Goal: Information Seeking & Learning: Learn about a topic

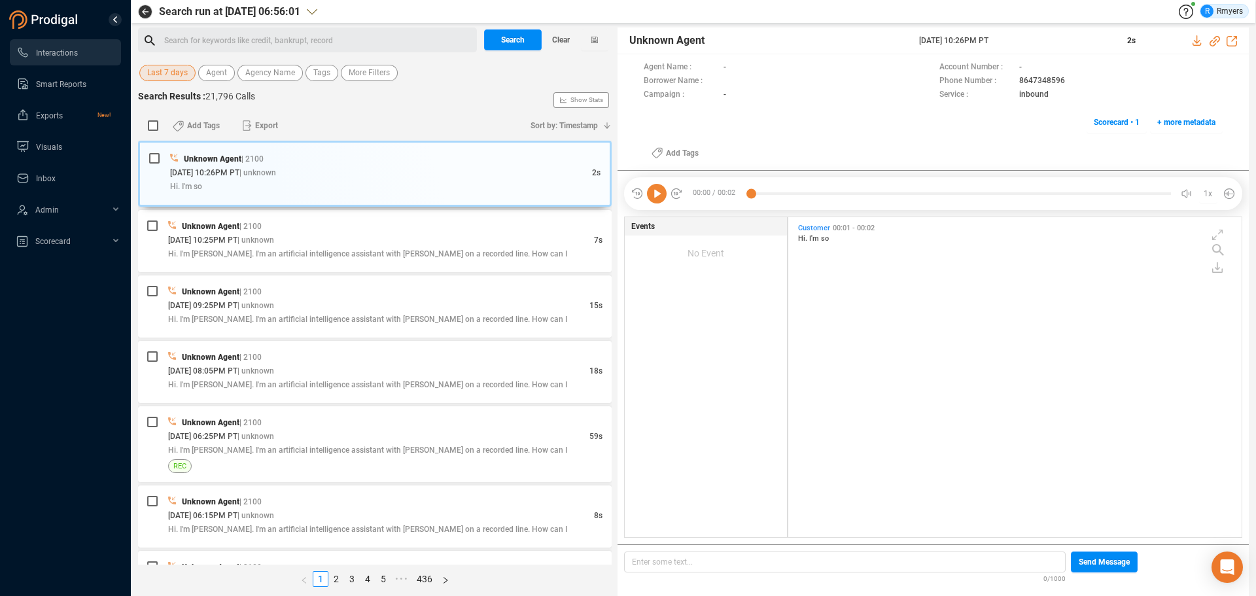
scroll to position [317, 447]
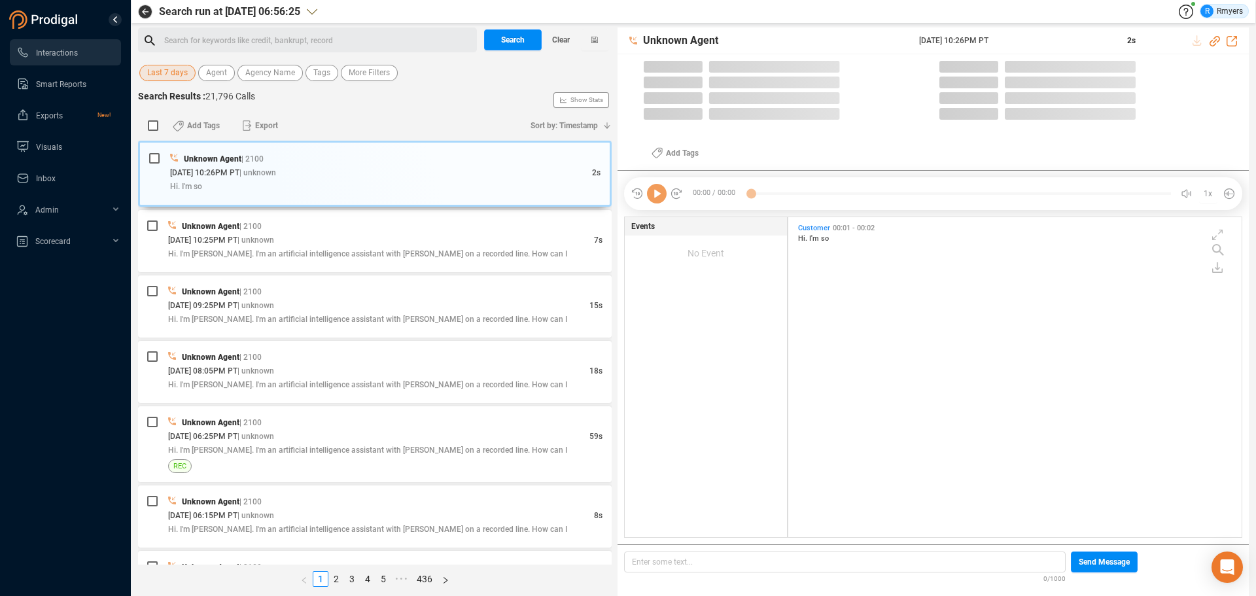
scroll to position [317, 447]
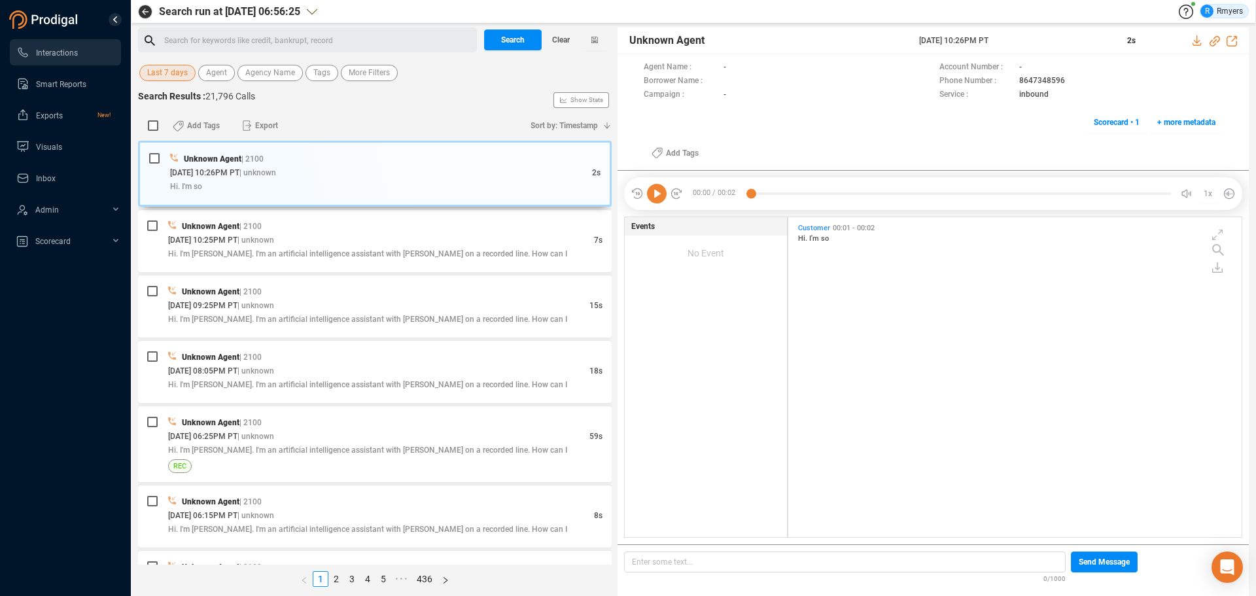
click at [175, 80] on span "Last 7 days" at bounding box center [167, 73] width 41 height 16
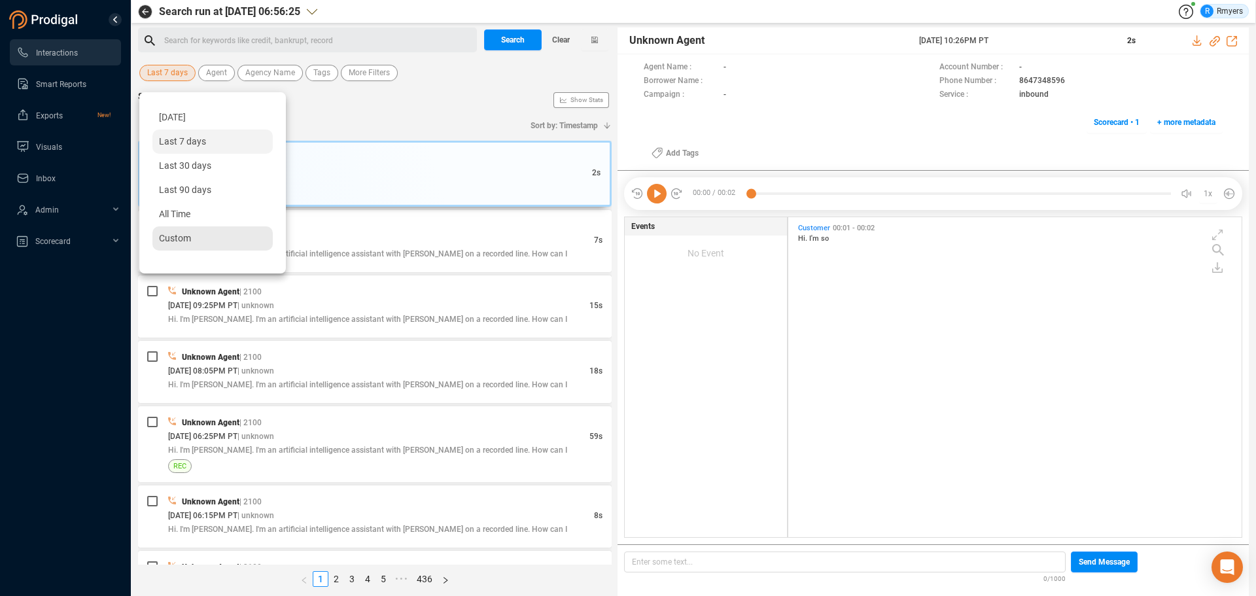
click at [188, 236] on span "Custom" at bounding box center [175, 238] width 32 height 10
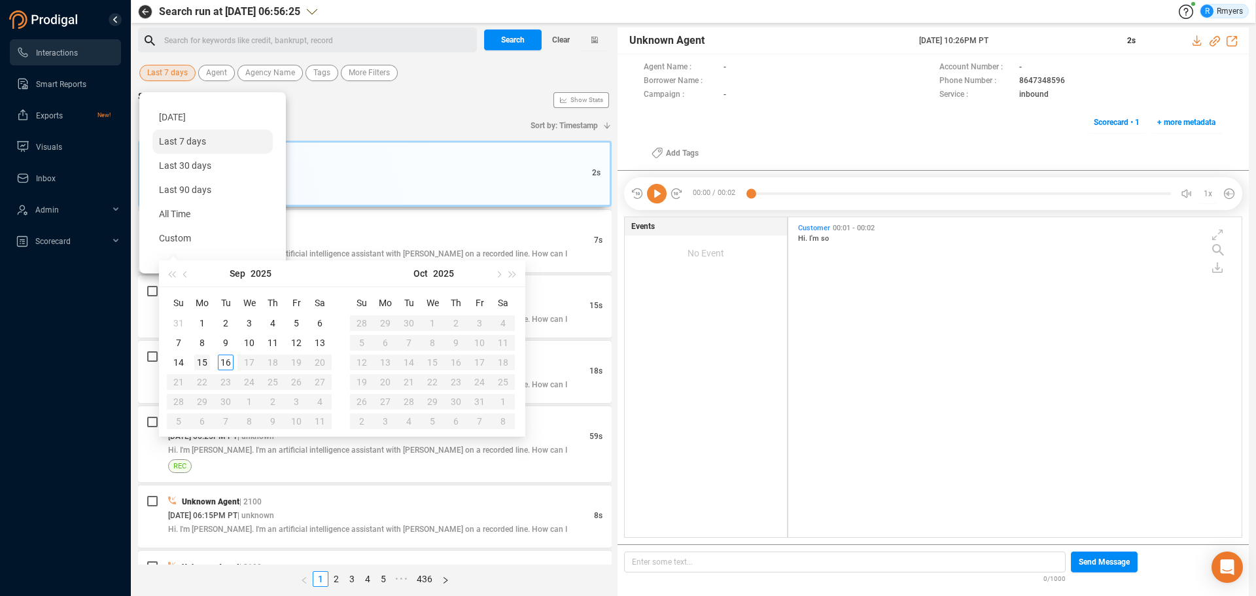
type input "[DATE]"
click at [199, 362] on div "15" at bounding box center [202, 363] width 16 height 16
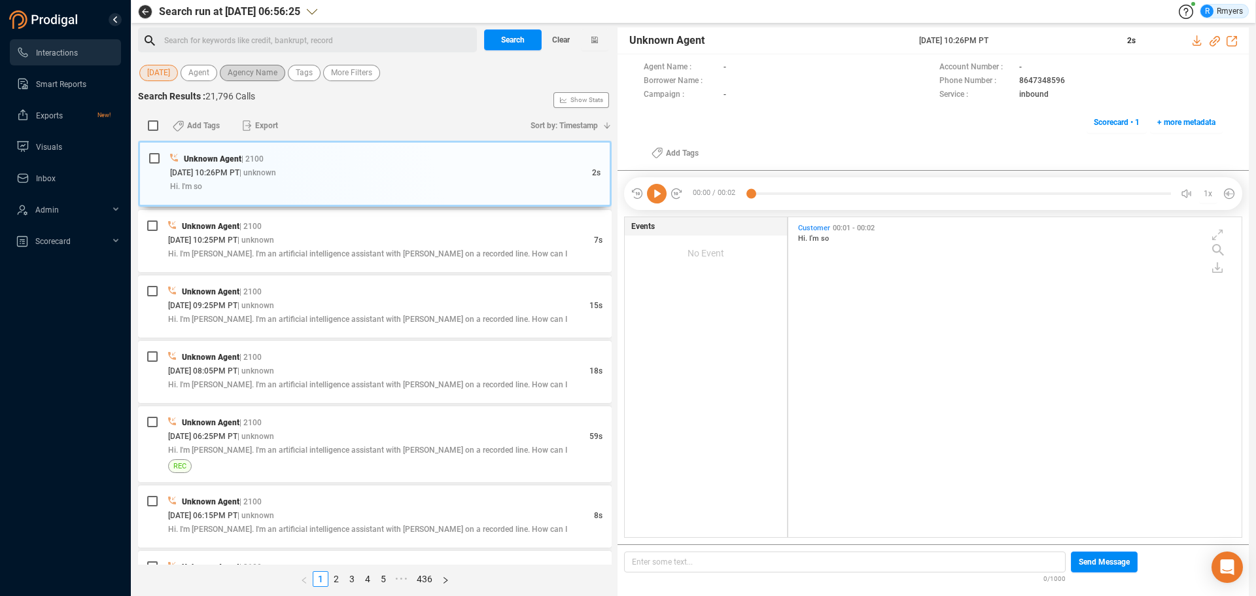
click at [259, 75] on span "Agency Name" at bounding box center [253, 73] width 50 height 16
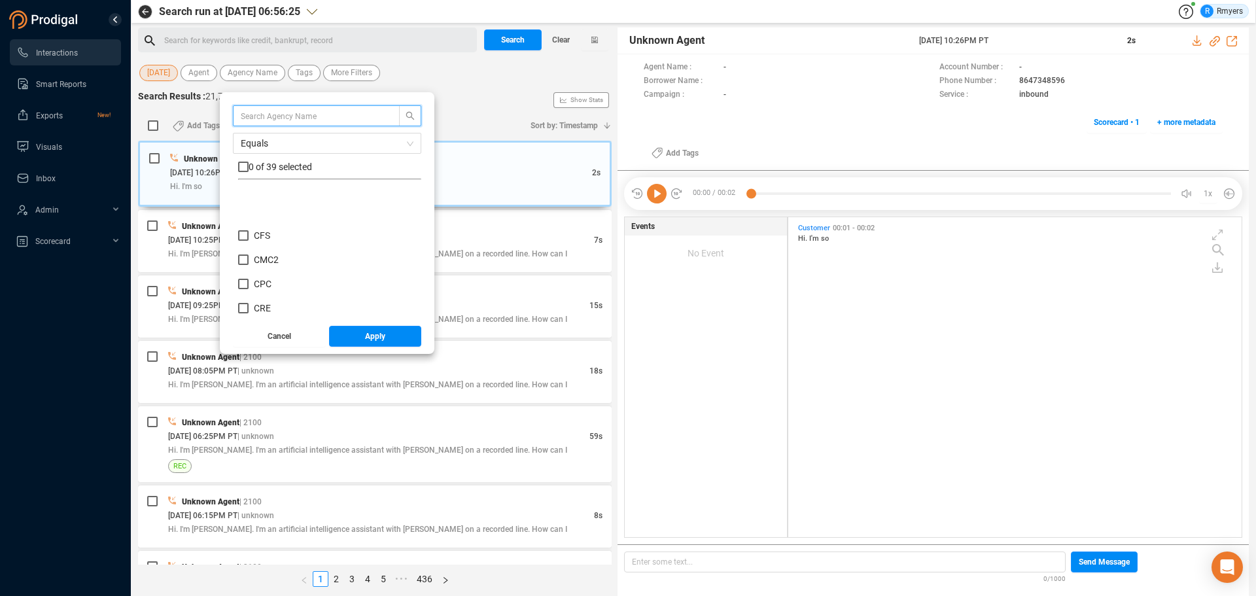
scroll to position [196, 0]
click at [267, 266] on span "CRM" at bounding box center [264, 267] width 20 height 10
click at [249, 266] on input "CRM" at bounding box center [243, 267] width 10 height 10
checkbox input "true"
click at [366, 342] on span "Apply" at bounding box center [375, 336] width 20 height 21
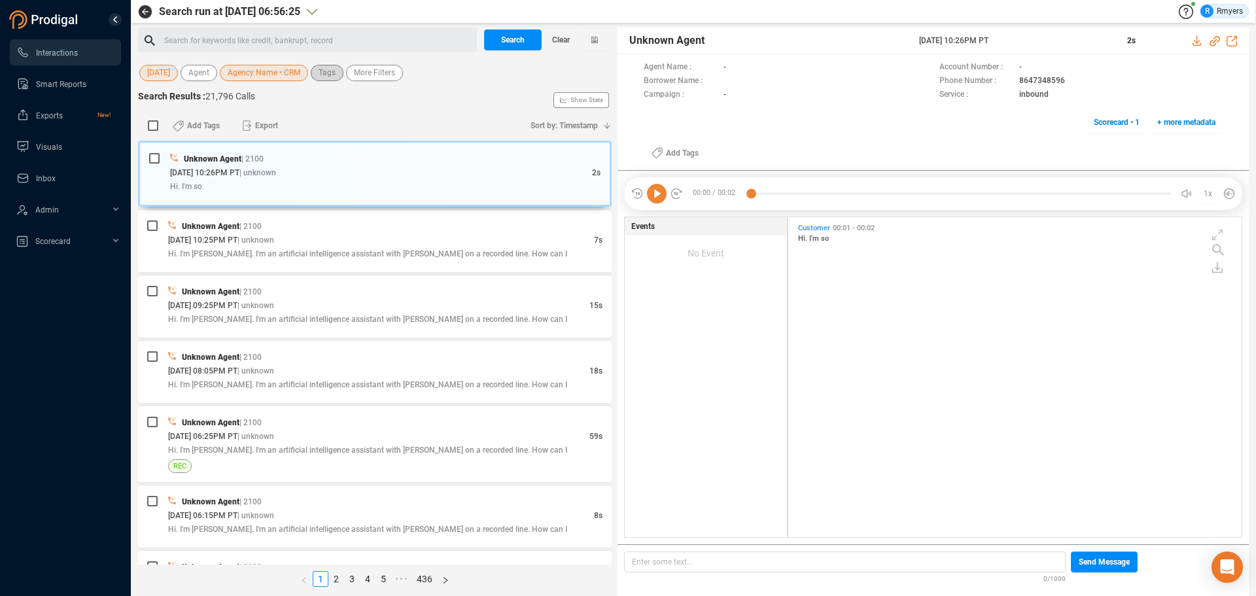
click at [330, 76] on span "Tags" at bounding box center [327, 73] width 17 height 16
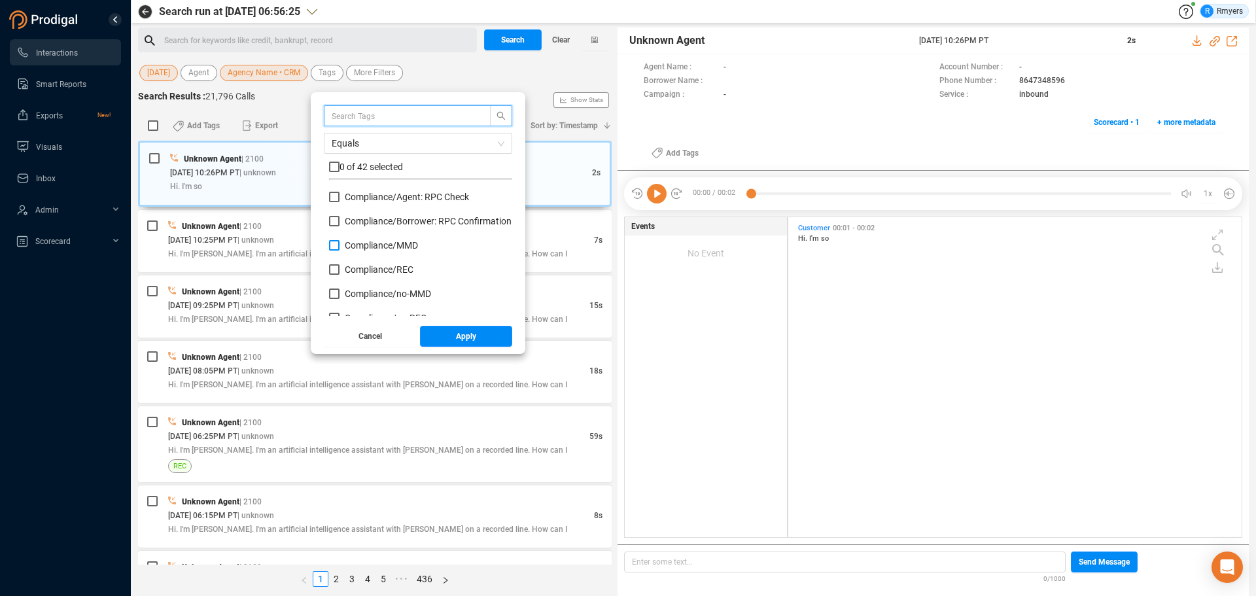
scroll to position [131, 0]
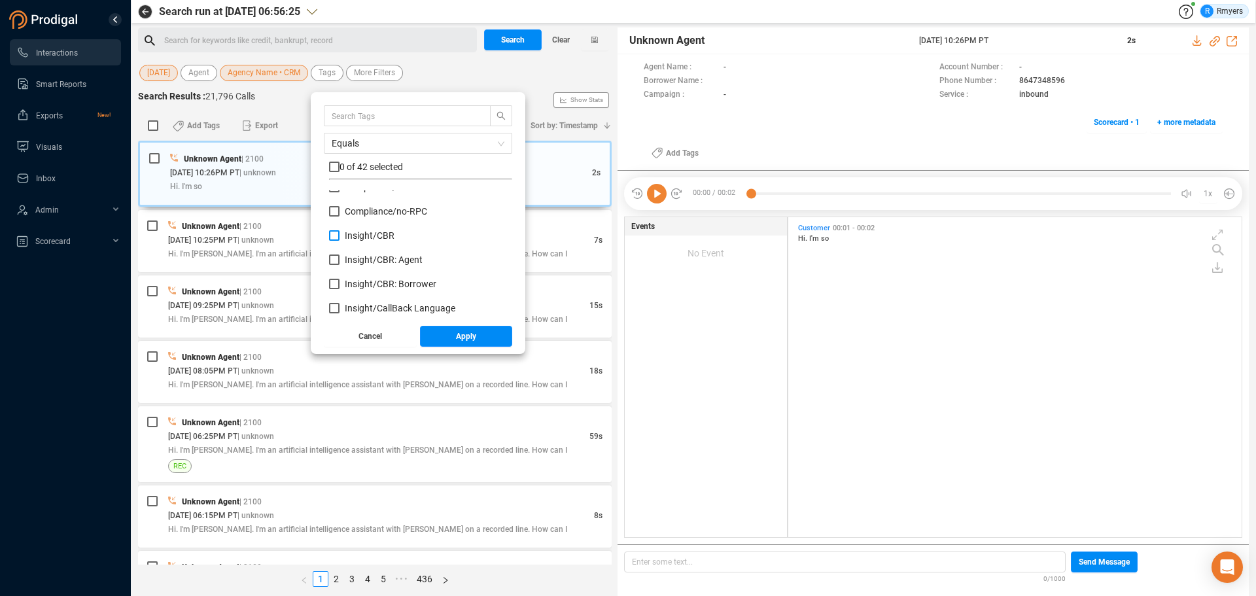
click at [361, 240] on span "Insight/ CBR" at bounding box center [370, 235] width 50 height 10
click at [340, 240] on input "Insight/ CBR" at bounding box center [334, 235] width 10 height 10
checkbox input "true"
click at [364, 256] on span "Insight/ CBR: Agent" at bounding box center [384, 260] width 78 height 10
click at [340, 256] on input "Insight/ CBR: Agent" at bounding box center [334, 260] width 10 height 10
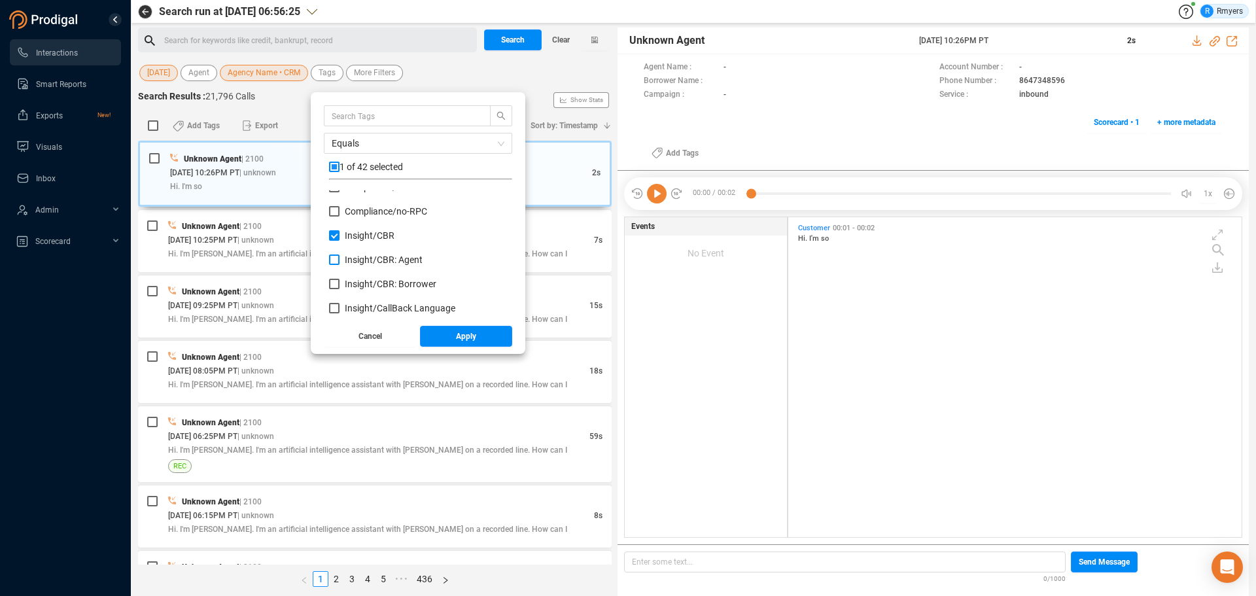
checkbox input "true"
click at [368, 281] on span "Insight/ CBR: Borrower" at bounding box center [391, 284] width 92 height 10
click at [340, 281] on input "Insight/ CBR: Borrower" at bounding box center [334, 284] width 10 height 10
checkbox input "true"
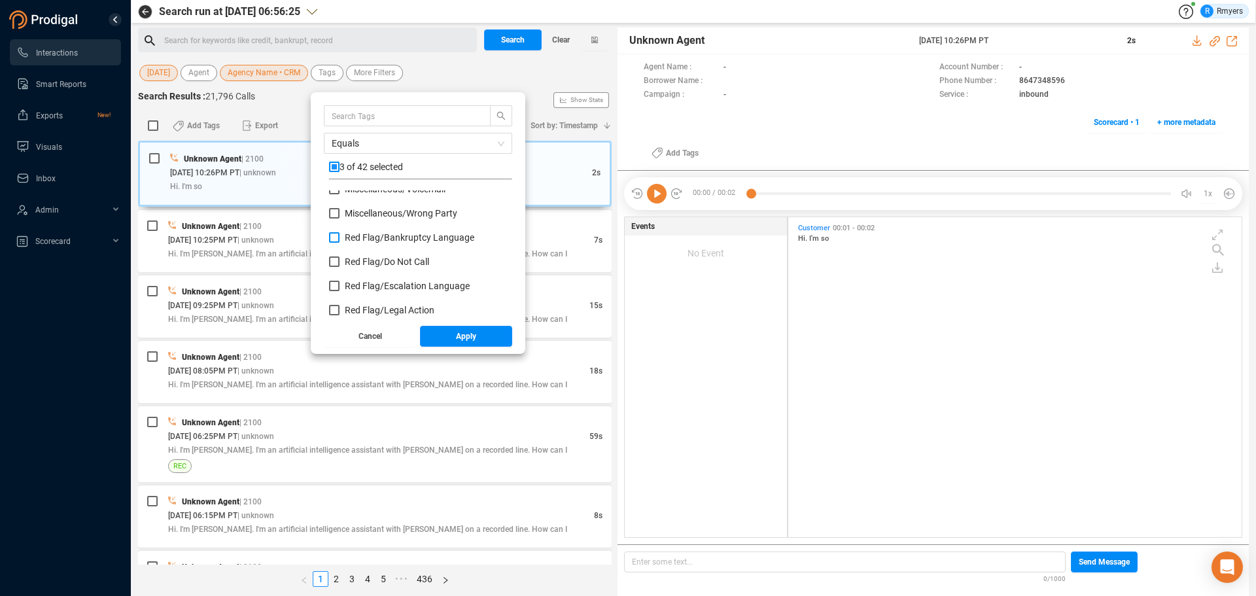
click at [375, 239] on span "Red Flag/ Bankruptcy Language" at bounding box center [410, 237] width 130 height 10
click at [340, 239] on input "Red Flag/ Bankruptcy Language" at bounding box center [334, 237] width 10 height 10
checkbox input "true"
click at [381, 285] on span "Red Flag/ Escalation Language" at bounding box center [407, 286] width 125 height 10
click at [340, 285] on input "Red Flag/ Escalation Language" at bounding box center [334, 286] width 10 height 10
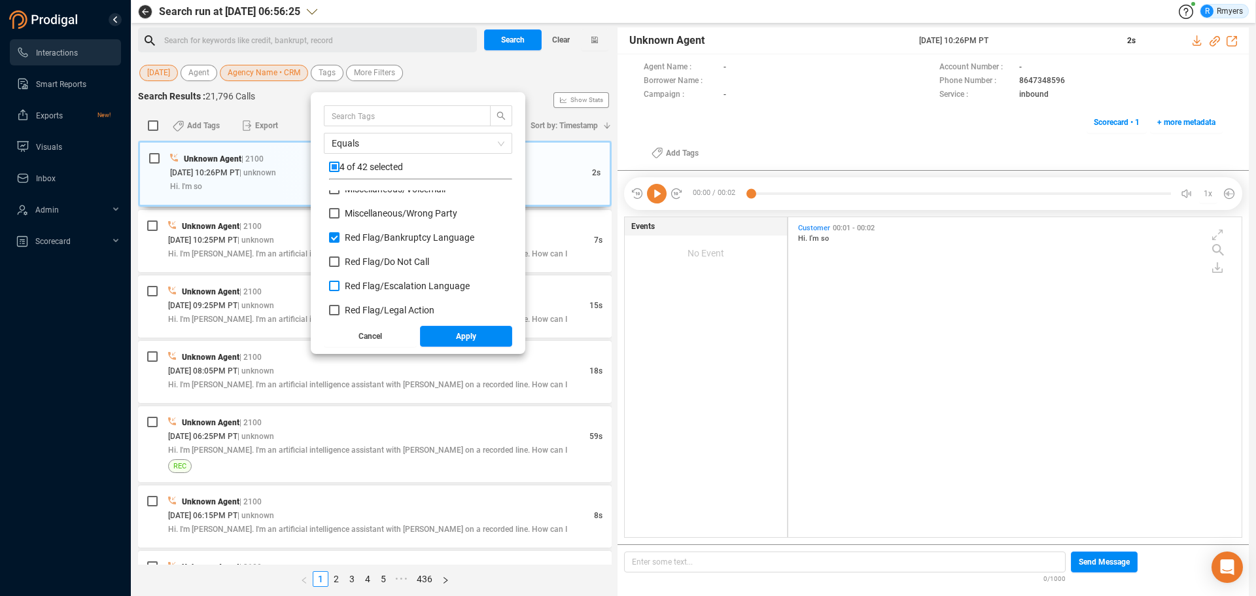
checkbox input "true"
click at [377, 306] on span "Red Flag/ Legal Action" at bounding box center [390, 310] width 90 height 10
click at [340, 306] on input "Red Flag/ Legal Action" at bounding box center [334, 310] width 10 height 10
checkbox input "true"
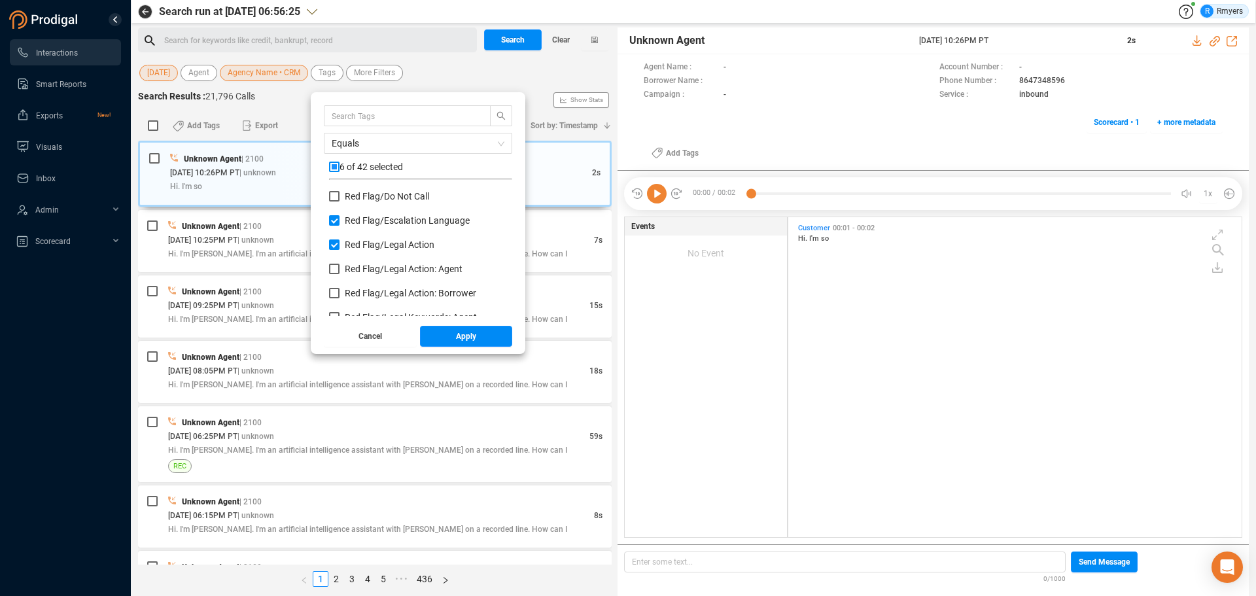
click at [368, 277] on div "Red Flag/ Legal Action: Agent" at bounding box center [420, 274] width 183 height 24
drag, startPoint x: 364, startPoint y: 291, endPoint x: 366, endPoint y: 269, distance: 22.3
click at [364, 290] on span "Red Flag/ Legal Action: Borrower" at bounding box center [411, 293] width 132 height 10
click at [340, 290] on input "Red Flag/ Legal Action: Borrower" at bounding box center [334, 293] width 10 height 10
checkbox input "true"
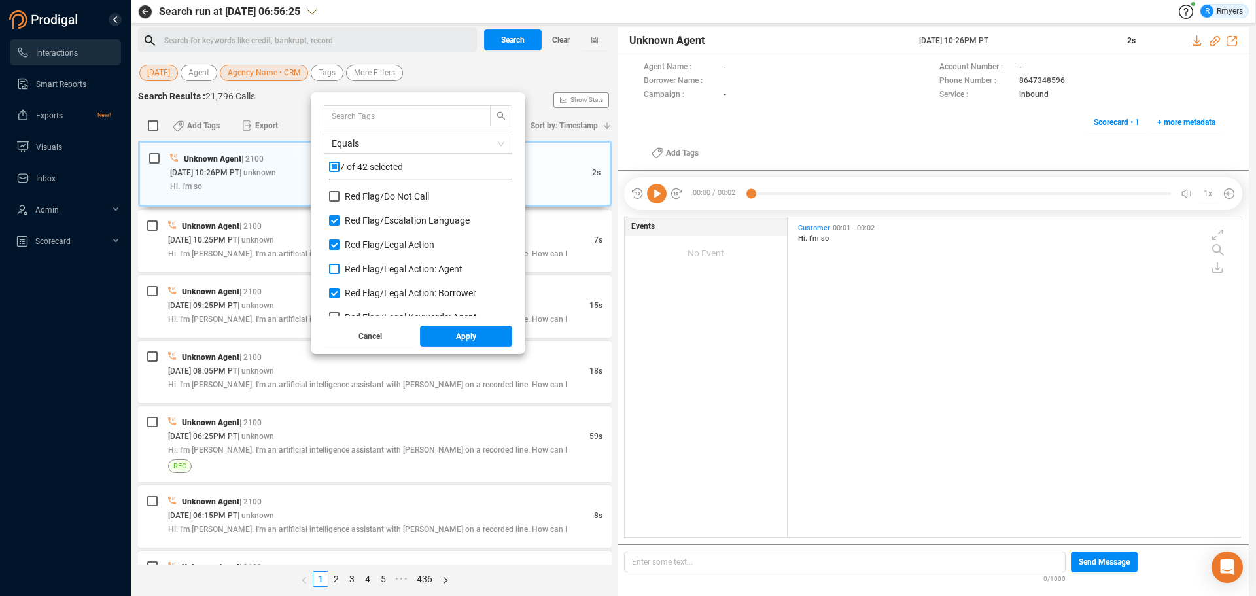
click at [366, 263] on label "Red Flag/ Legal Action: Agent" at bounding box center [398, 269] width 139 height 14
click at [340, 264] on input "Red Flag/ Legal Action: Agent" at bounding box center [334, 269] width 10 height 10
checkbox input "true"
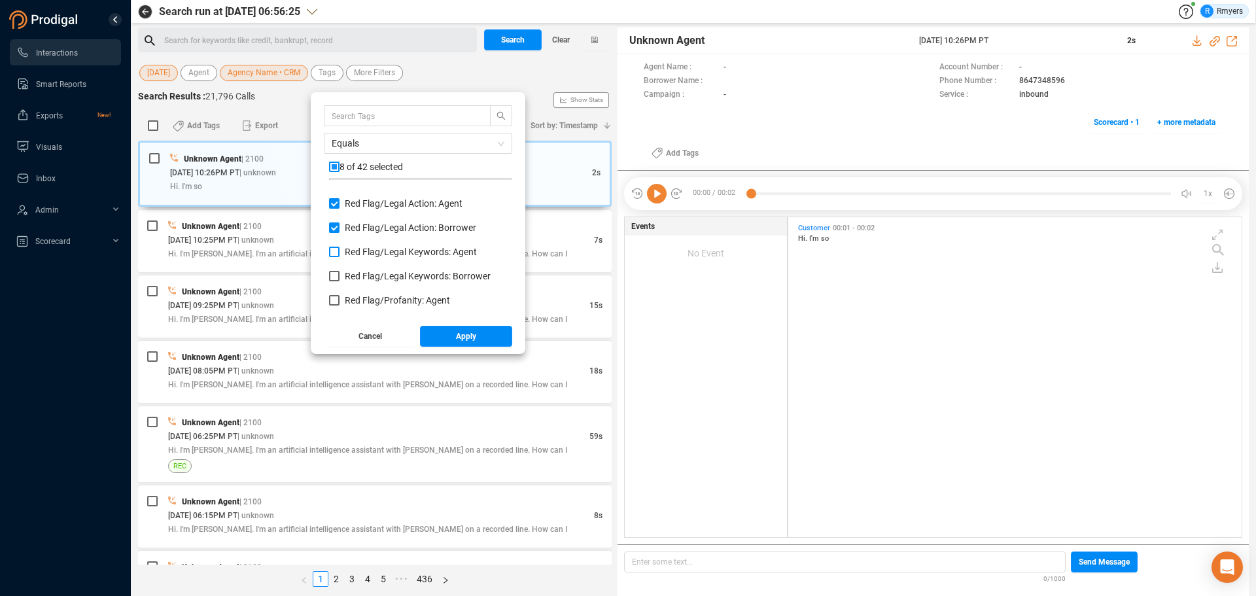
click at [368, 254] on span "Red Flag/ Legal Keywords: Agent" at bounding box center [411, 252] width 132 height 10
click at [340, 254] on input "Red Flag/ Legal Keywords: Agent" at bounding box center [334, 252] width 10 height 10
checkbox input "true"
drag, startPoint x: 361, startPoint y: 274, endPoint x: 360, endPoint y: 281, distance: 7.3
click at [361, 275] on span "Red Flag/ Legal Keywords: Borrower" at bounding box center [418, 276] width 146 height 10
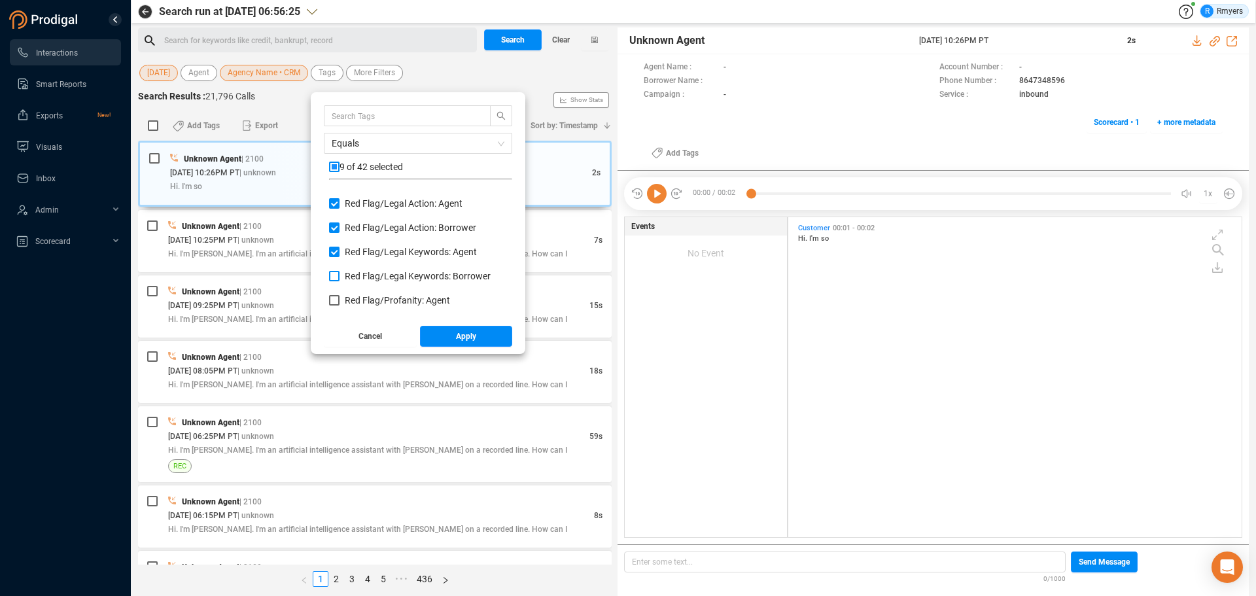
click at [340, 275] on input "Red Flag/ Legal Keywords: Borrower" at bounding box center [334, 276] width 10 height 10
checkbox input "true"
click at [361, 300] on span "Red Flag/ Profanity: Agent" at bounding box center [397, 300] width 105 height 10
click at [340, 300] on input "Red Flag/ Profanity: Agent" at bounding box center [334, 300] width 10 height 10
checkbox input "true"
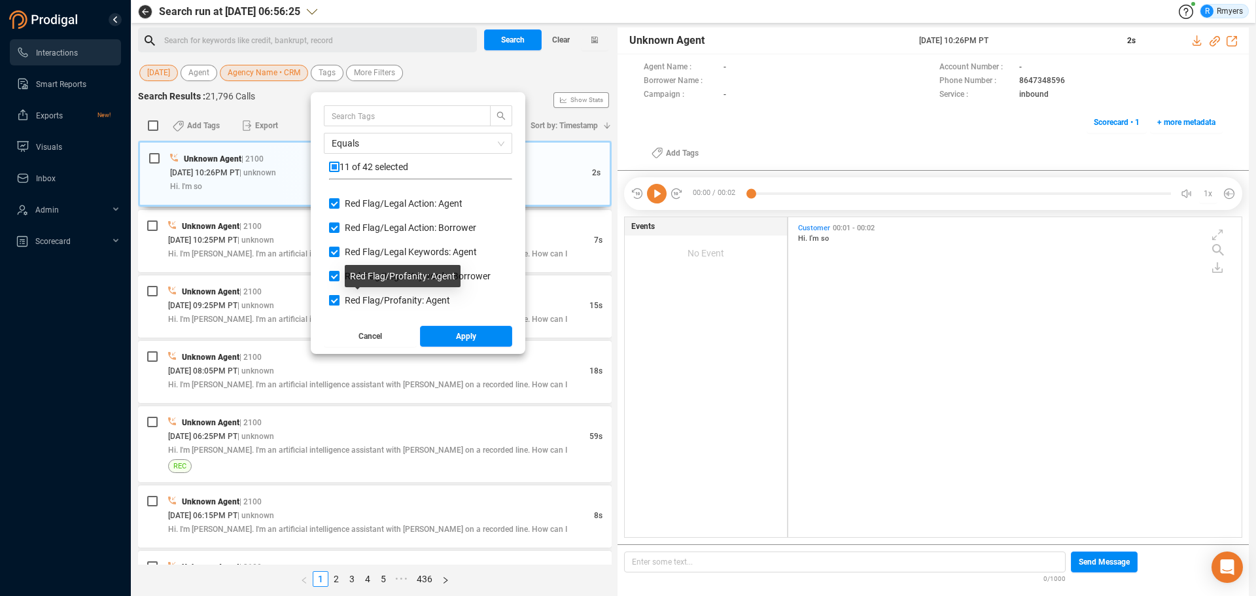
scroll to position [785, 0]
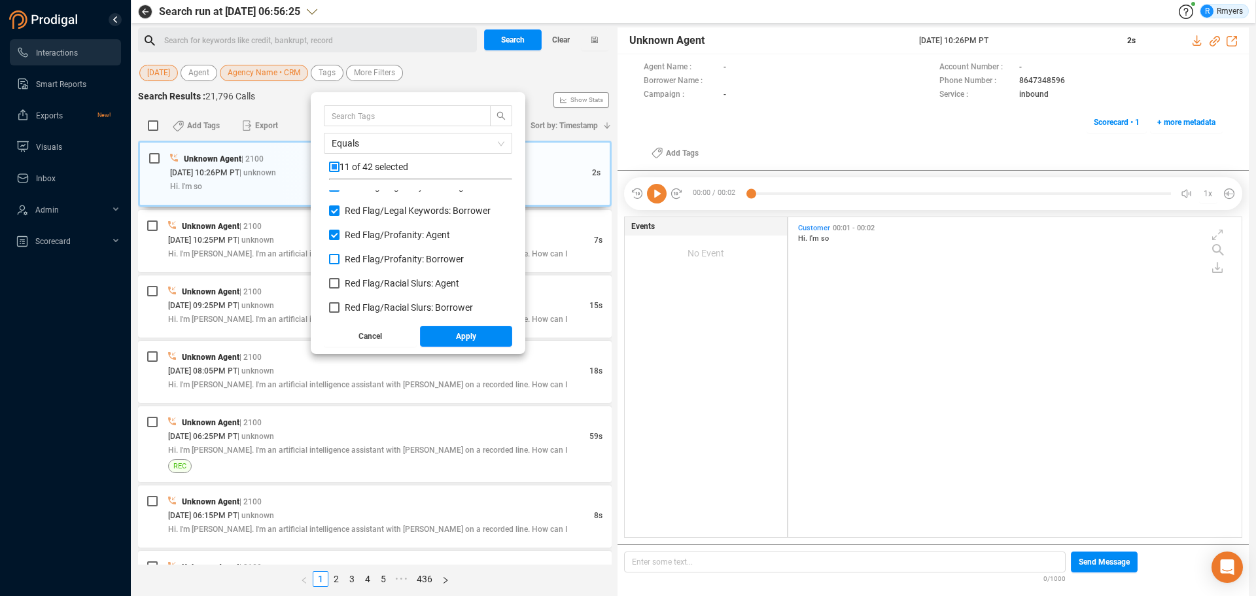
click at [372, 260] on span "Red Flag/ Profanity: Borrower" at bounding box center [404, 259] width 119 height 10
click at [340, 260] on input "Red Flag/ Profanity: Borrower" at bounding box center [334, 259] width 10 height 10
checkbox input "true"
click at [365, 283] on span "Red Flag/ Racial Slurs: Agent" at bounding box center [402, 283] width 114 height 10
click at [340, 283] on input "Red Flag/ Racial Slurs: Agent" at bounding box center [334, 283] width 10 height 10
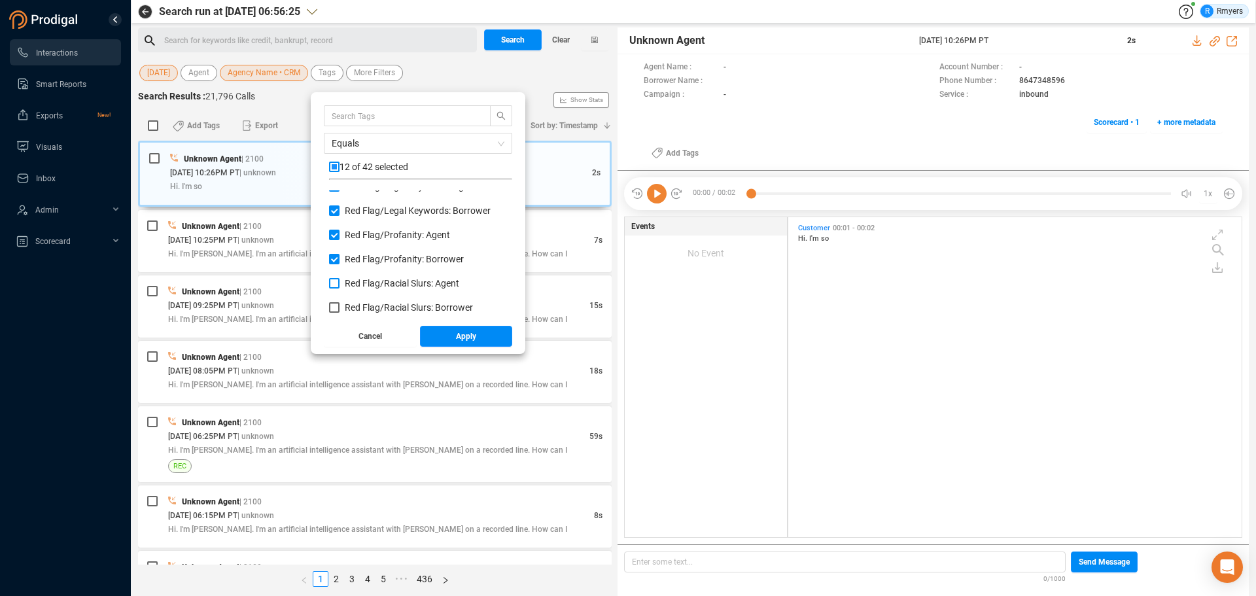
checkbox input "true"
click at [364, 305] on span "Red Flag/ Racial Slurs: Borrower" at bounding box center [409, 307] width 128 height 10
click at [340, 305] on input "Red Flag/ Racial Slurs: Borrower" at bounding box center [334, 307] width 10 height 10
checkbox input "true"
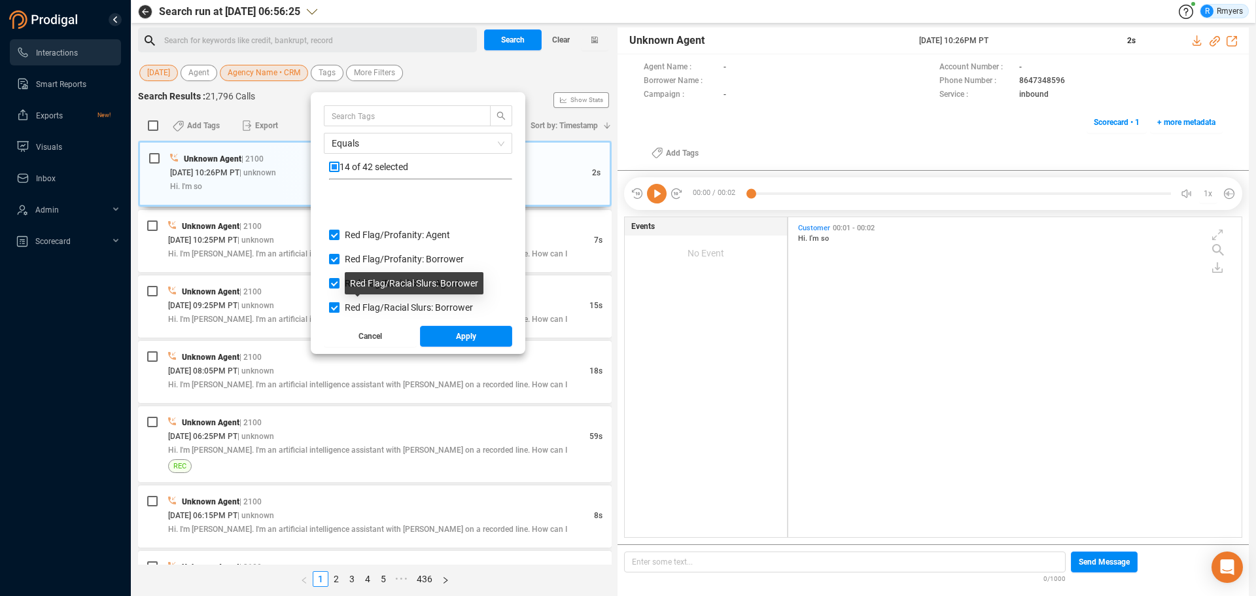
scroll to position [851, 0]
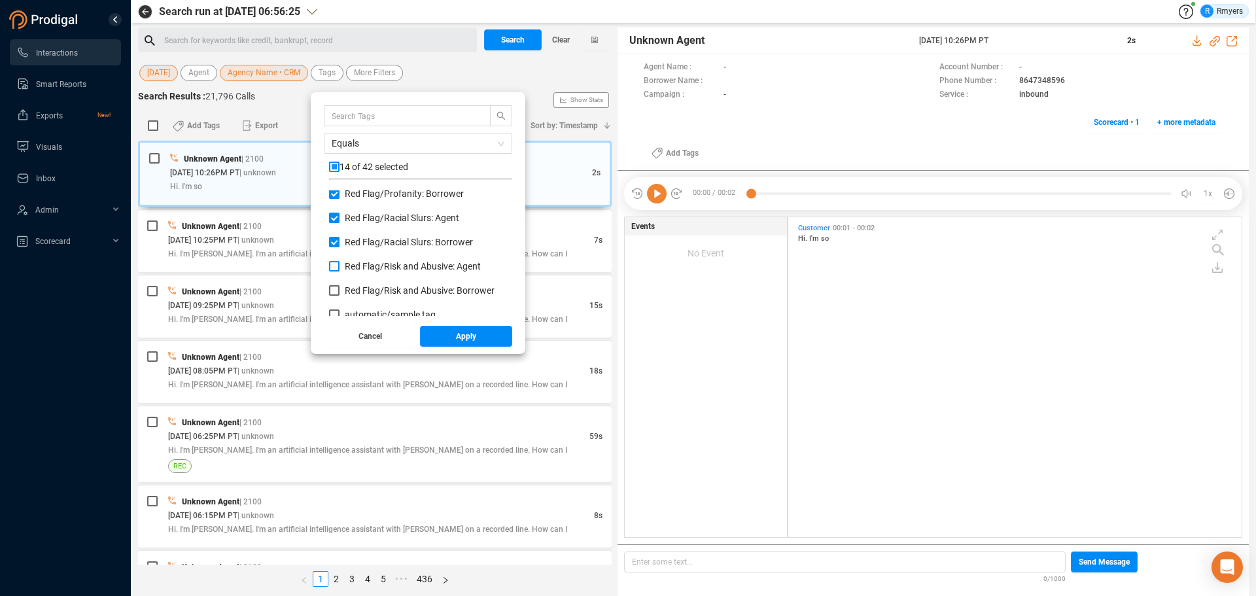
click at [359, 267] on span "Red Flag/ Risk and Abusive: Agent" at bounding box center [413, 266] width 136 height 10
click at [340, 267] on input "Red Flag/ Risk and Abusive: Agent" at bounding box center [334, 266] width 10 height 10
checkbox input "true"
drag, startPoint x: 357, startPoint y: 289, endPoint x: 368, endPoint y: 300, distance: 15.3
click at [357, 290] on span "Red Flag/ Risk and Abusive: Borrower" at bounding box center [420, 290] width 150 height 10
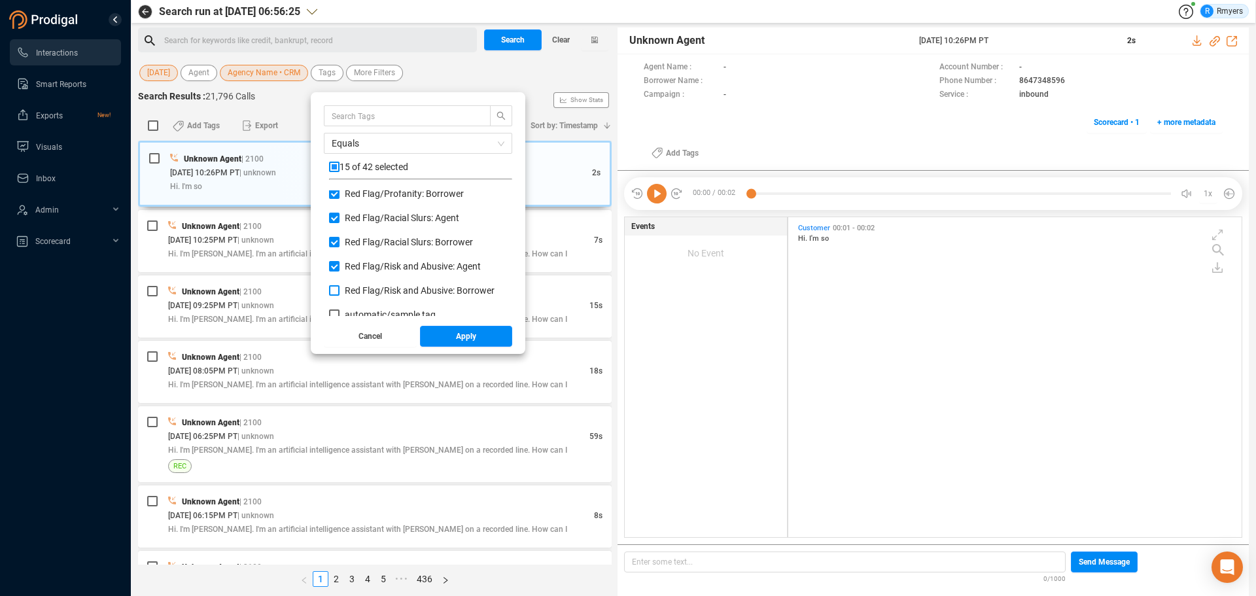
click at [340, 290] on input "Red Flag/ Risk and Abusive: Borrower" at bounding box center [334, 290] width 10 height 10
checkbox input "true"
click at [445, 334] on button "Apply" at bounding box center [466, 336] width 93 height 21
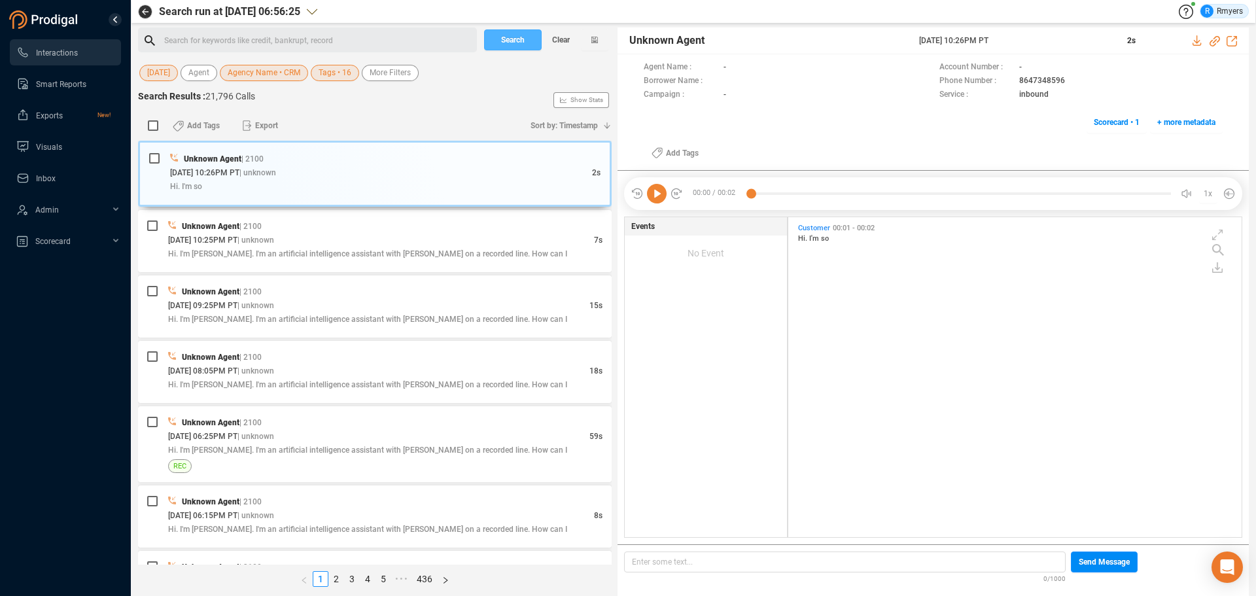
click at [511, 43] on span "Search" at bounding box center [513, 39] width 24 height 21
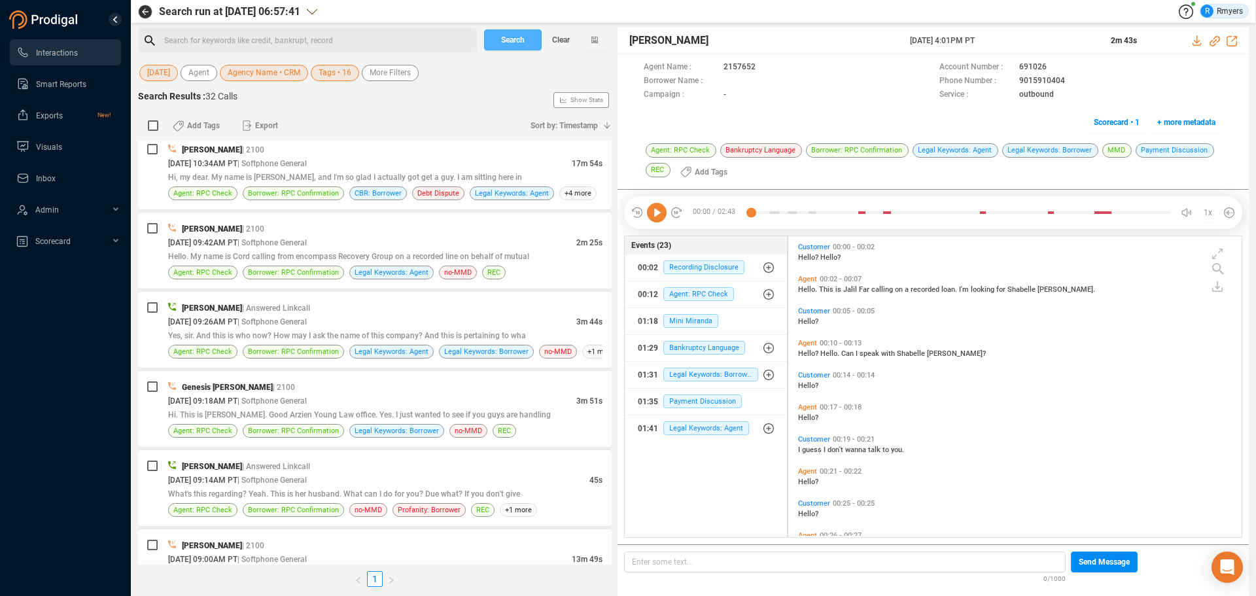
scroll to position [2113, 0]
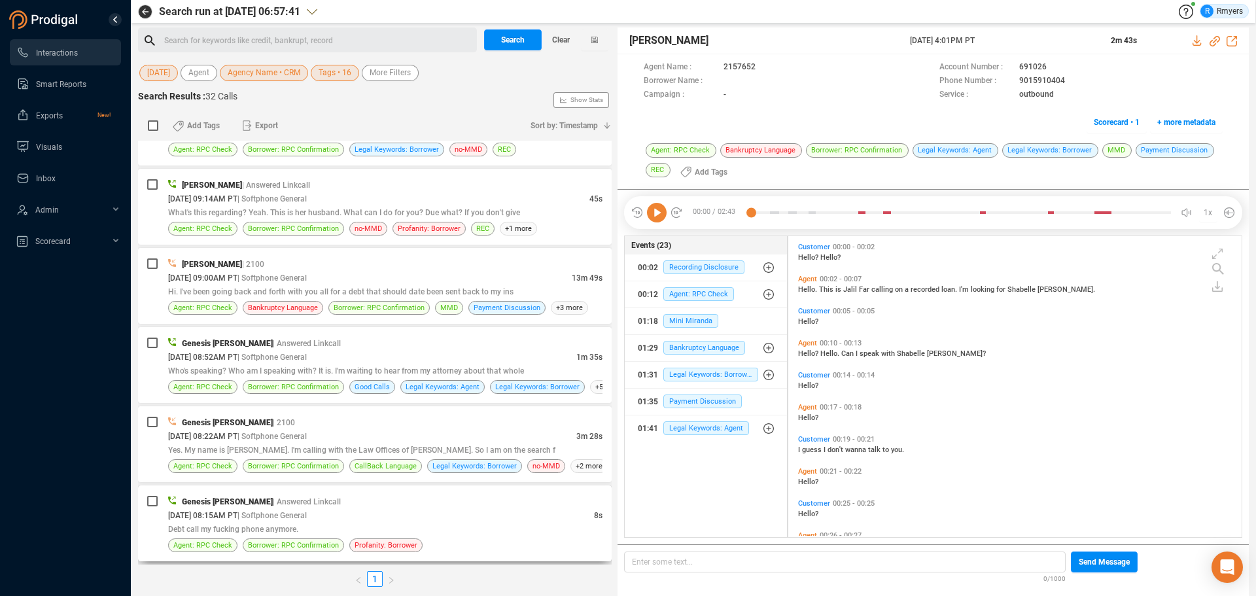
click at [336, 524] on div "Debt call my fucking phone anymore." at bounding box center [385, 529] width 434 height 14
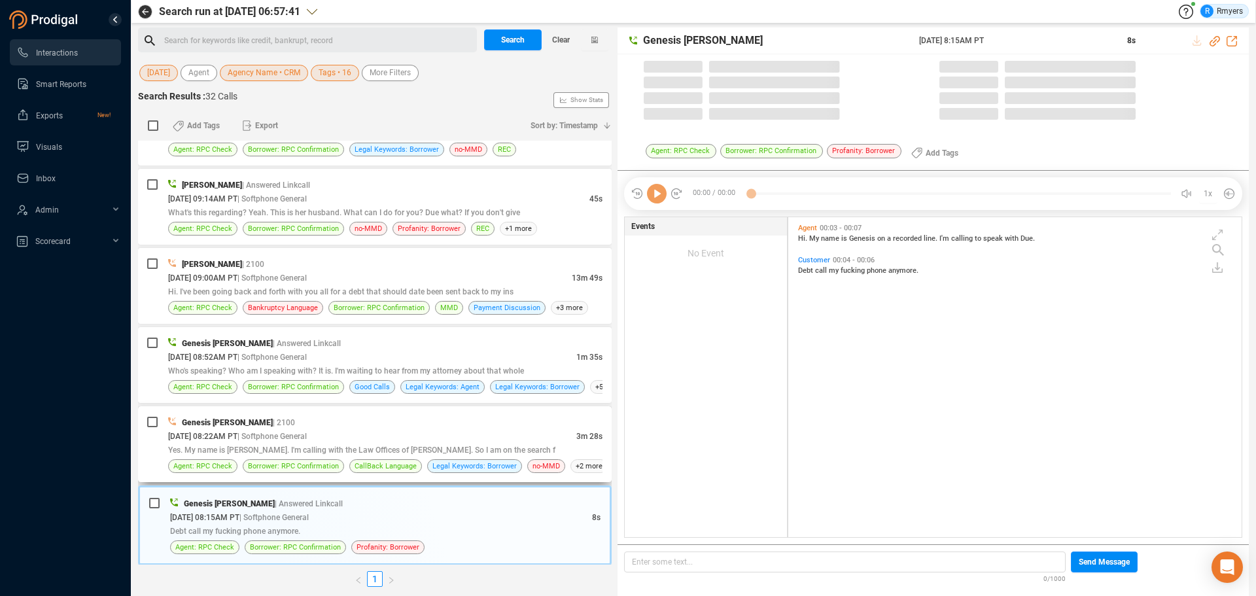
scroll to position [317, 447]
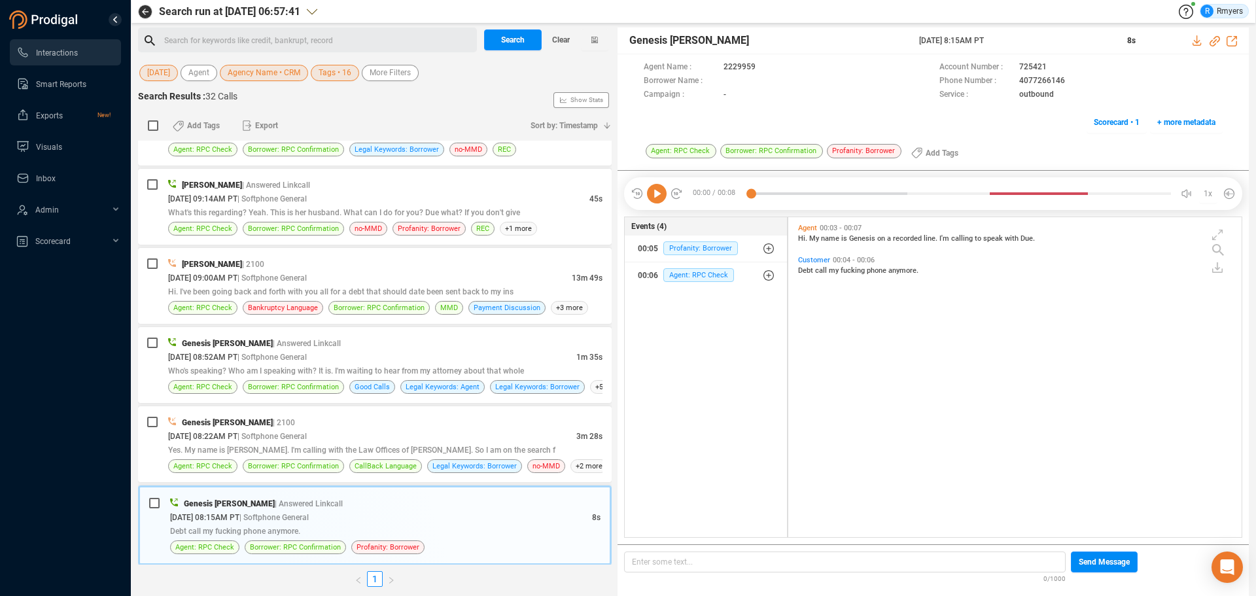
click at [275, 73] on span "Agency Name • CRM" at bounding box center [264, 73] width 73 height 16
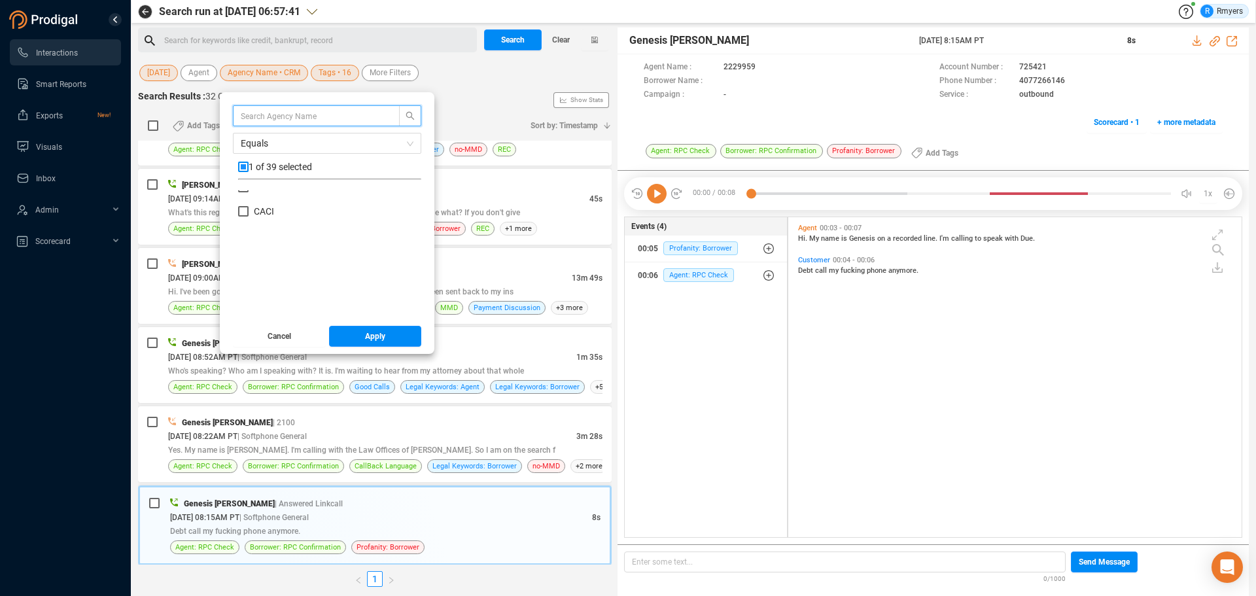
scroll to position [0, 0]
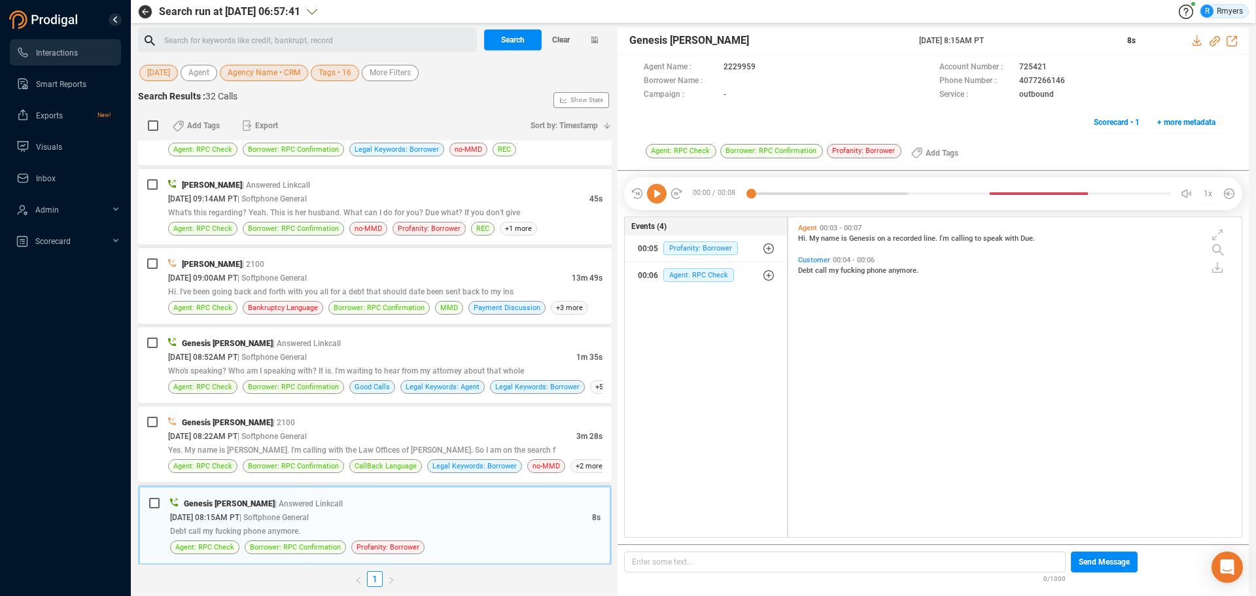
click at [484, 107] on div "Search Results : 32 Calls Show Stats" at bounding box center [375, 100] width 474 height 21
click at [431, 408] on div "Genesis [PERSON_NAME] | 2100 [DATE] 08:22AM PT | Softphone General 3m 28s Yes. …" at bounding box center [375, 444] width 474 height 76
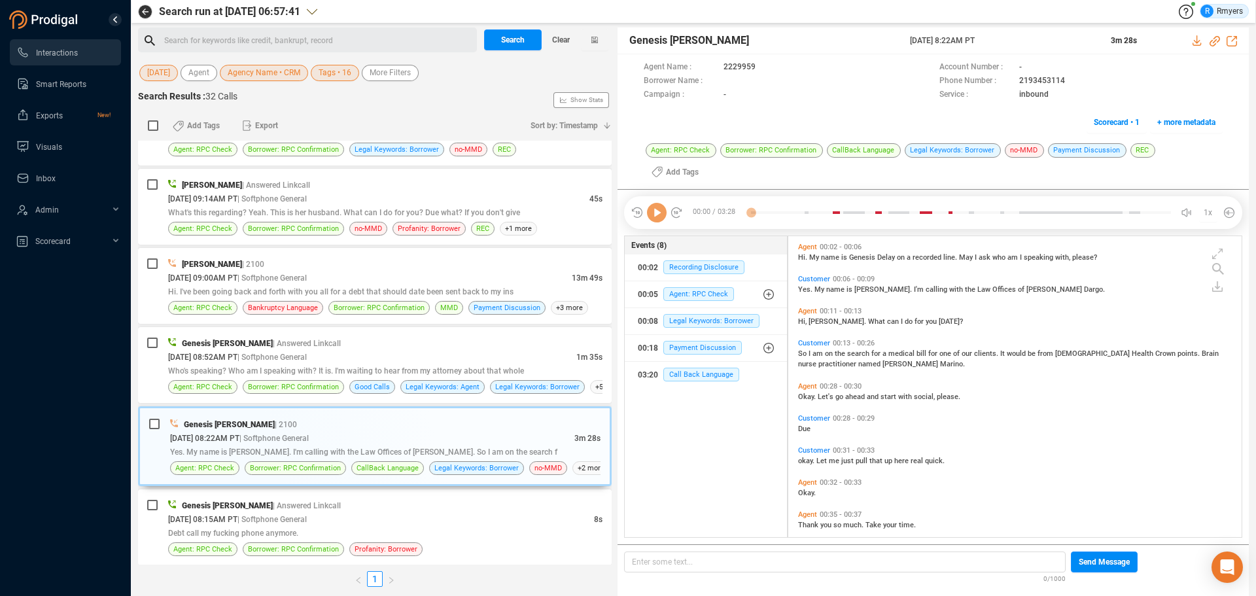
scroll to position [317, 447]
click at [651, 203] on icon at bounding box center [657, 213] width 20 height 20
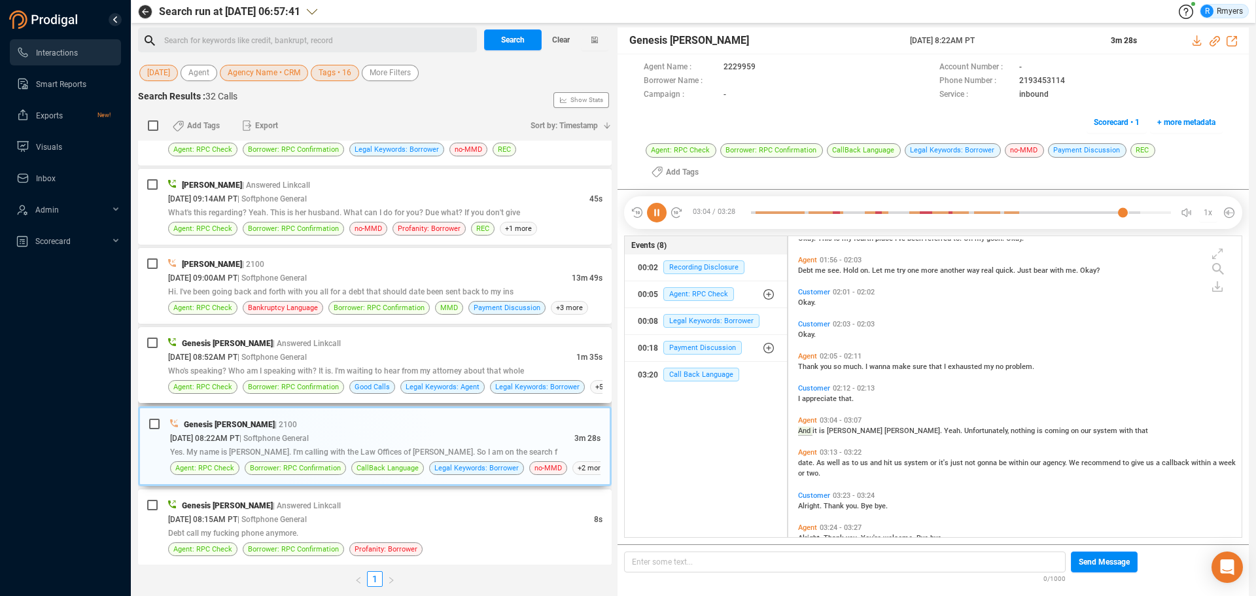
scroll to position [678, 0]
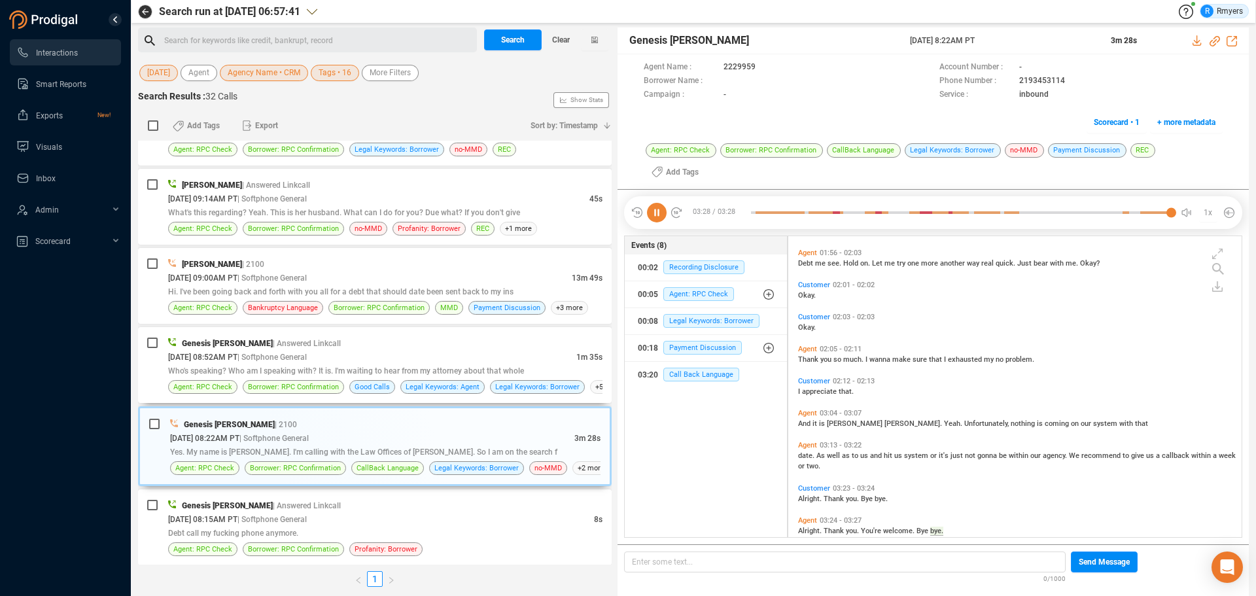
drag, startPoint x: 497, startPoint y: 347, endPoint x: 610, endPoint y: 282, distance: 130.4
click at [499, 345] on div "Genesis [PERSON_NAME] | Answered Linkcall" at bounding box center [385, 343] width 434 height 14
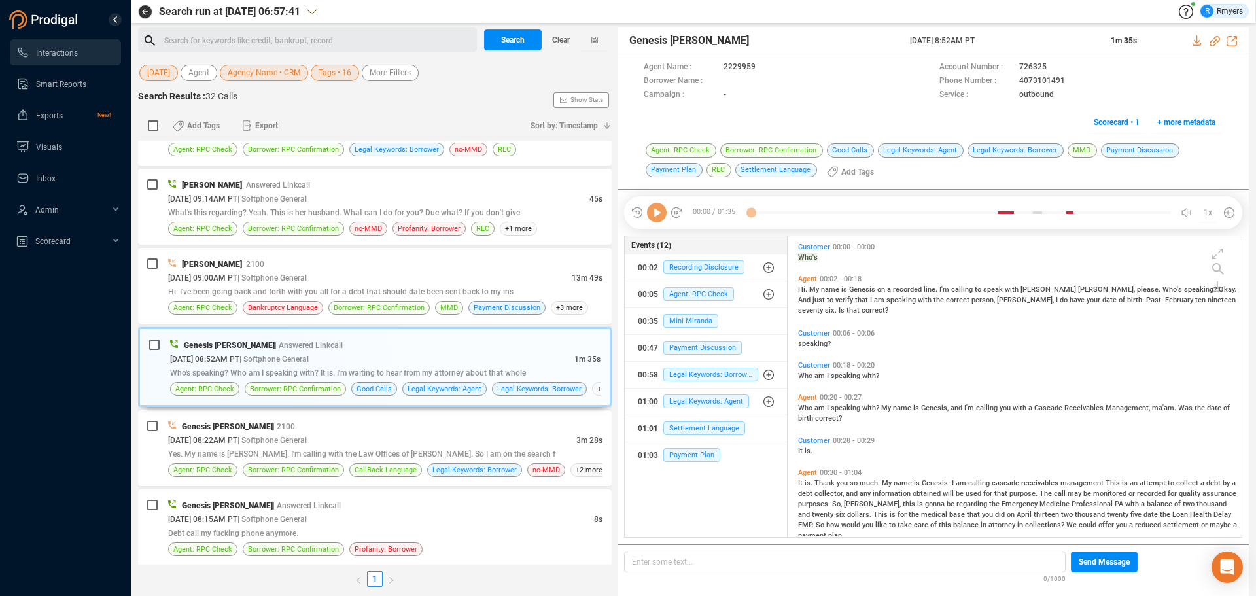
scroll to position [298, 447]
click at [663, 217] on icon at bounding box center [657, 213] width 20 height 20
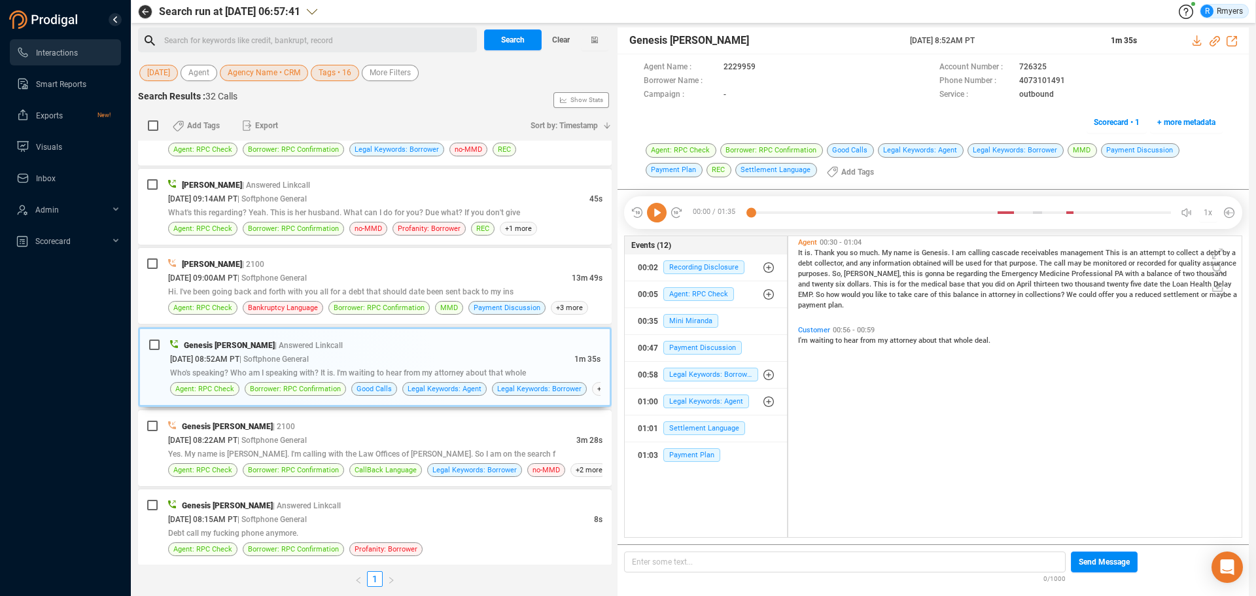
scroll to position [0, 0]
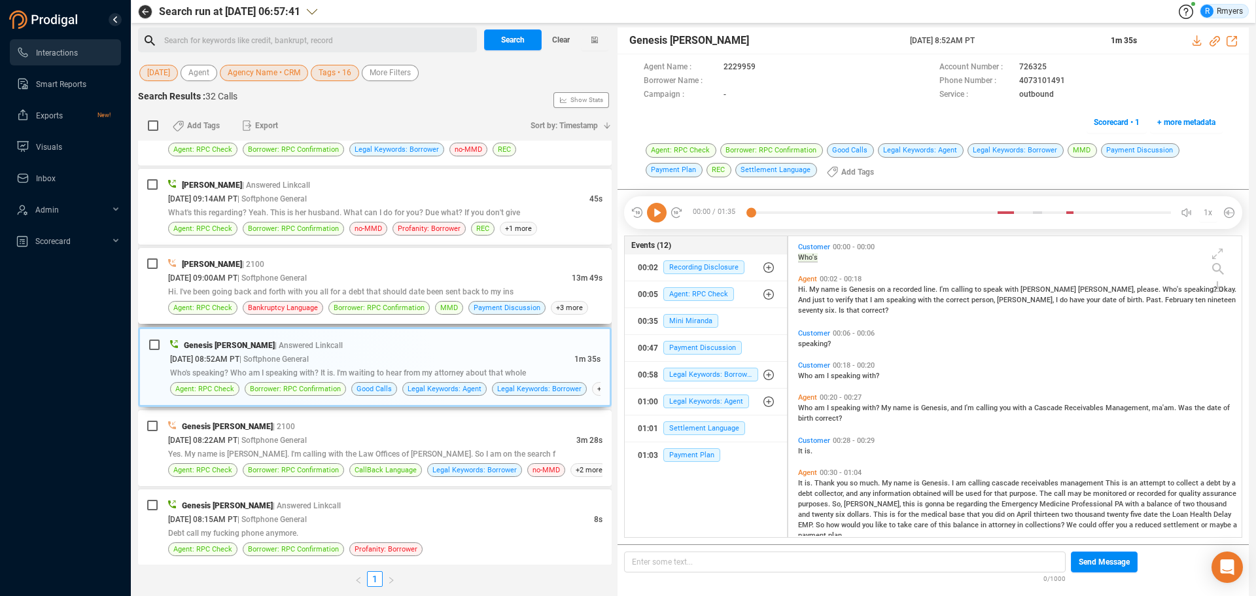
click at [332, 294] on span "Hi. I've been going back and forth with you all for a debt that should date bee…" at bounding box center [340, 291] width 345 height 9
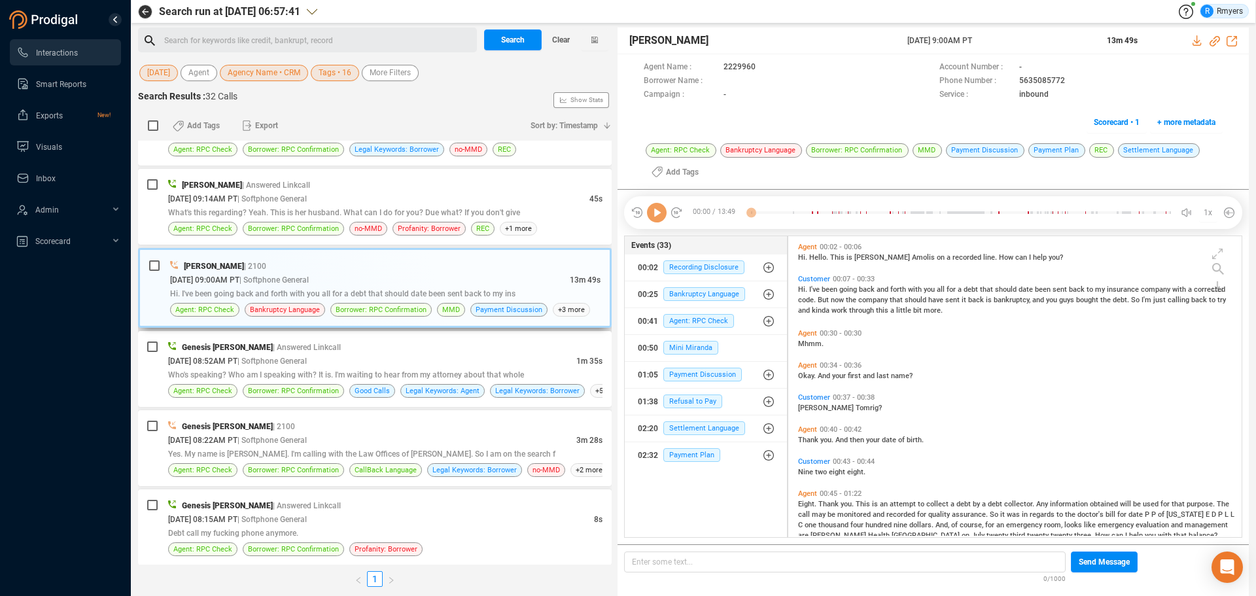
scroll to position [298, 447]
click at [661, 217] on icon at bounding box center [657, 213] width 20 height 20
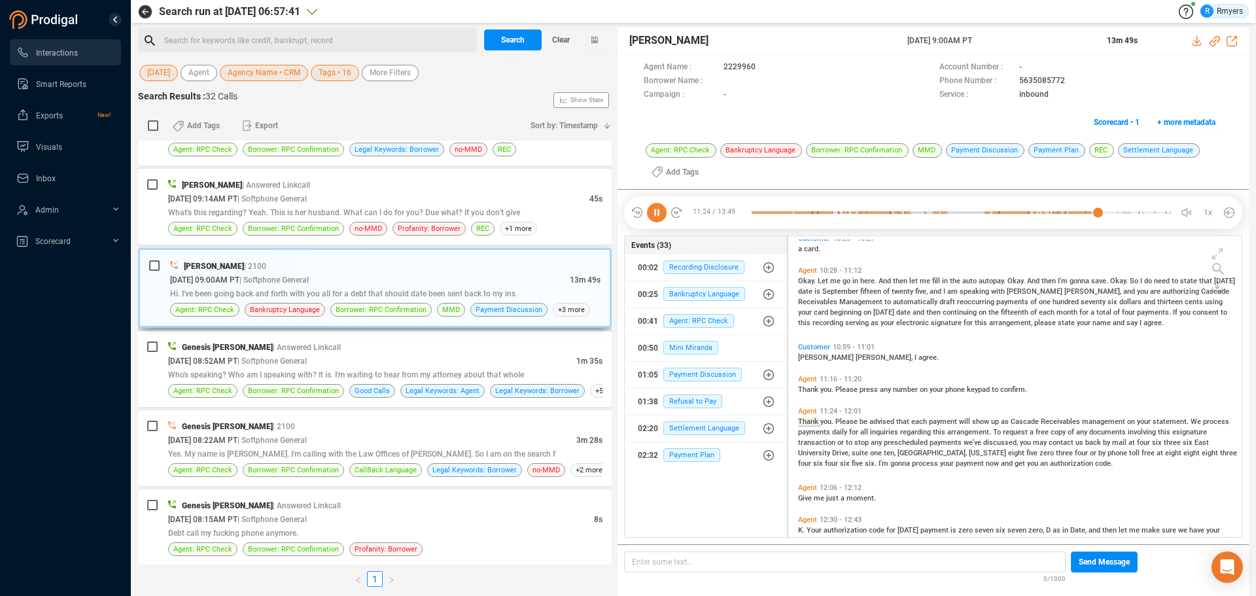
scroll to position [2628, 0]
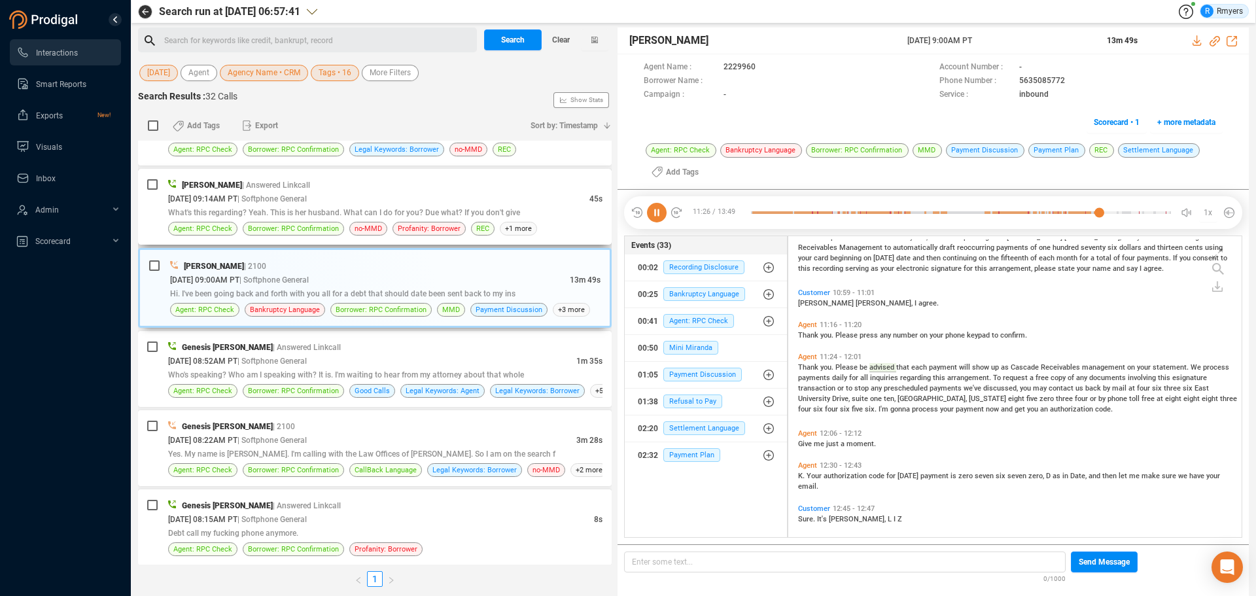
click at [366, 200] on div "[DATE] 09:14AM PT | Softphone General" at bounding box center [378, 199] width 421 height 14
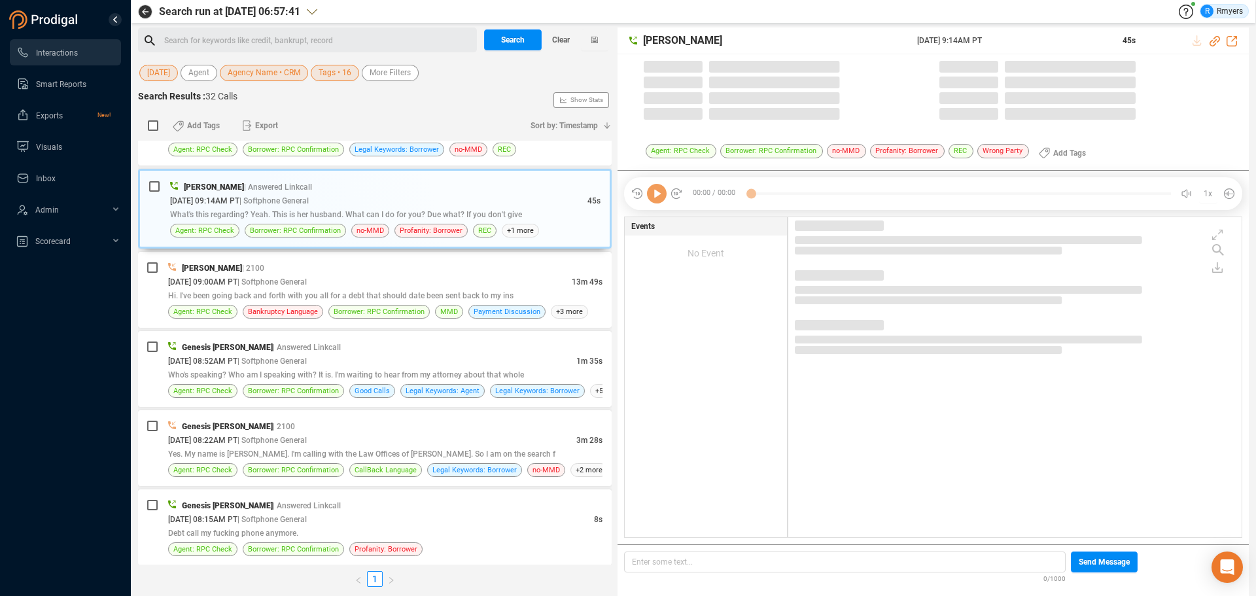
scroll to position [1848, 0]
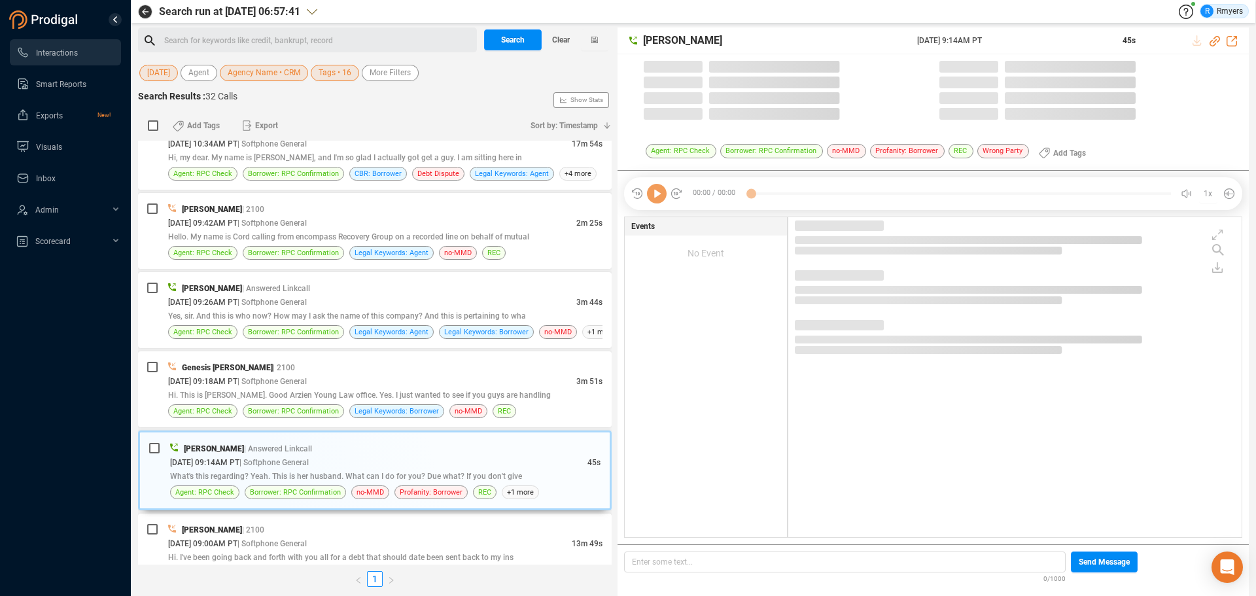
click at [656, 199] on icon at bounding box center [657, 194] width 20 height 20
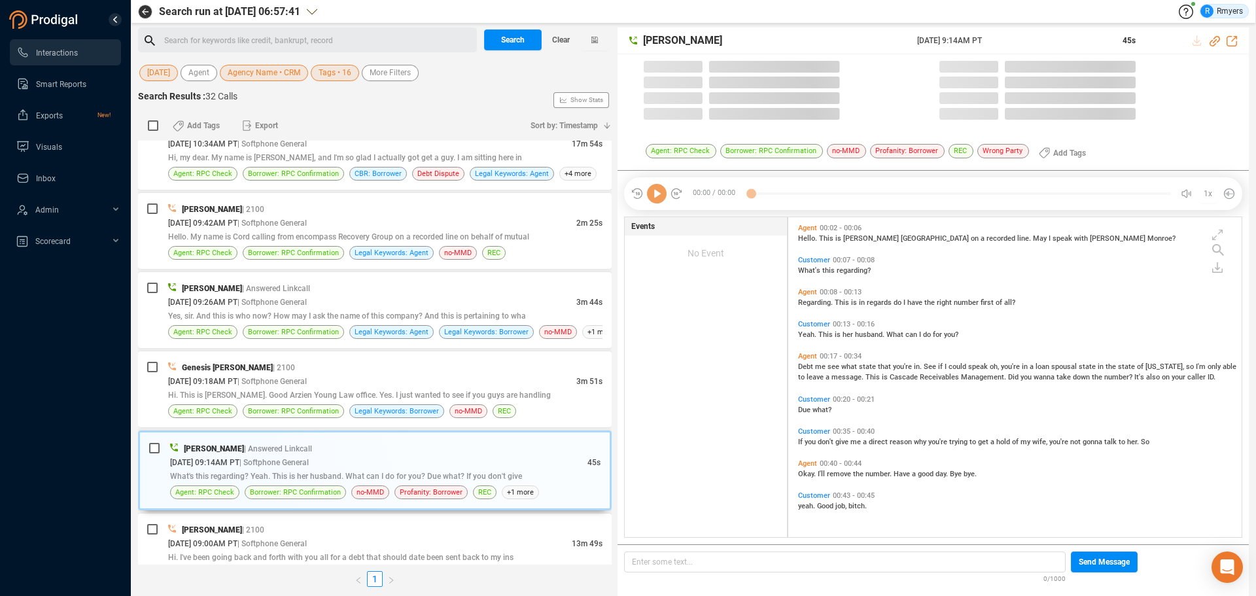
scroll to position [317, 447]
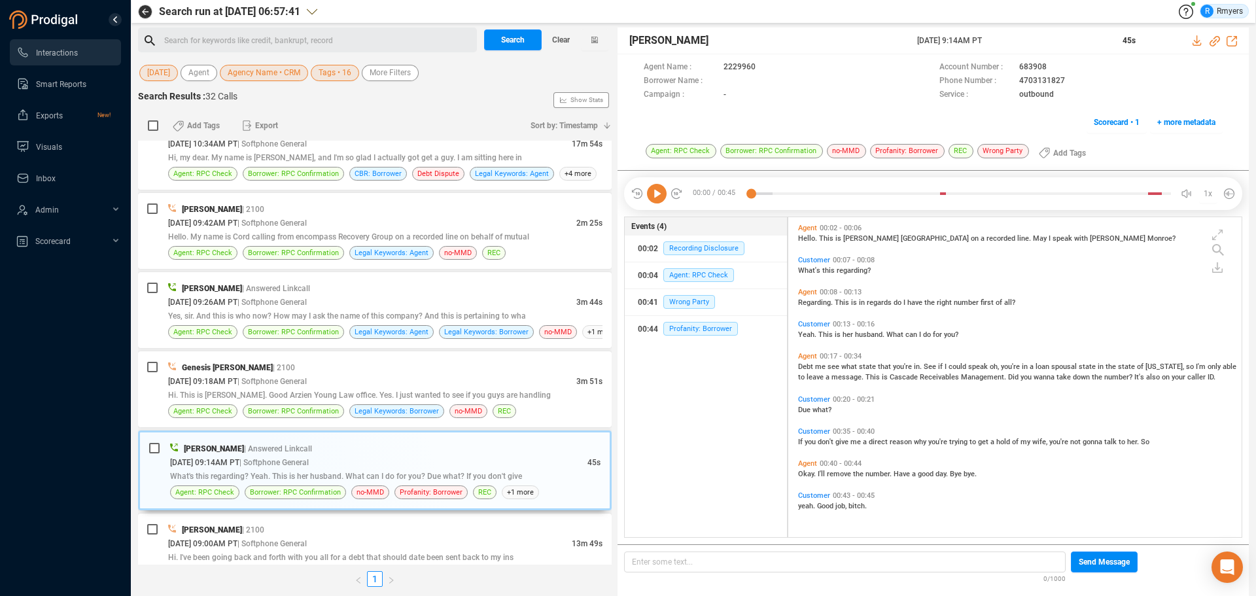
click at [656, 199] on icon at bounding box center [657, 194] width 20 height 20
drag, startPoint x: 391, startPoint y: 380, endPoint x: 395, endPoint y: 406, distance: 26.4
click at [391, 380] on div "[DATE] 09:18AM PT | Softphone General" at bounding box center [372, 381] width 408 height 14
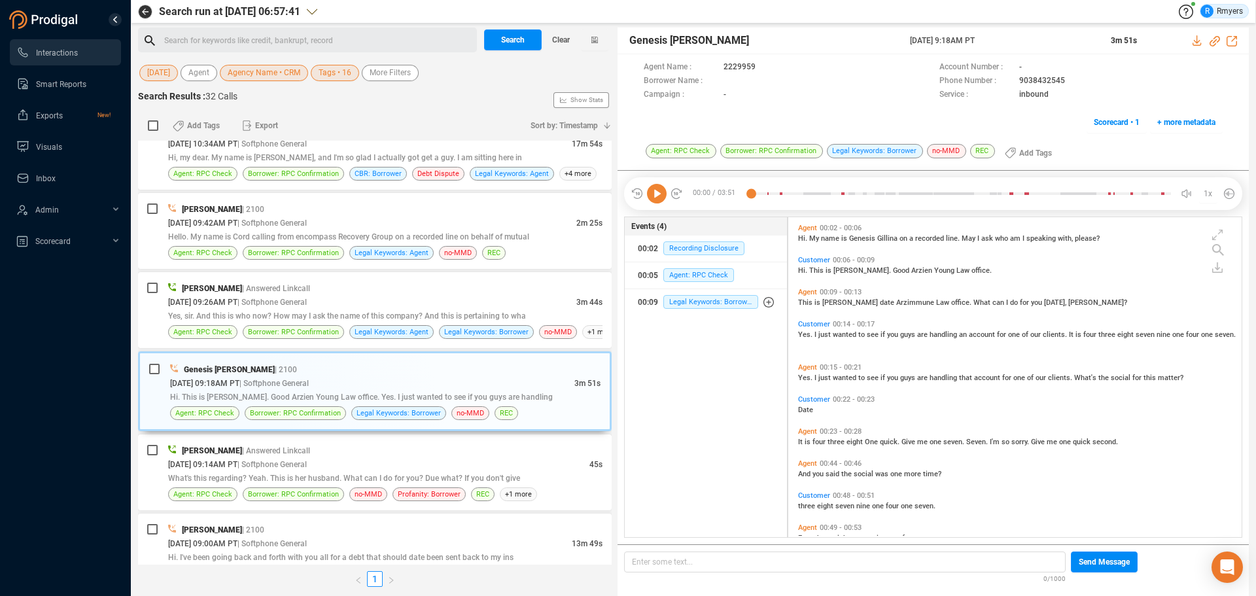
click at [660, 196] on icon at bounding box center [657, 194] width 20 height 20
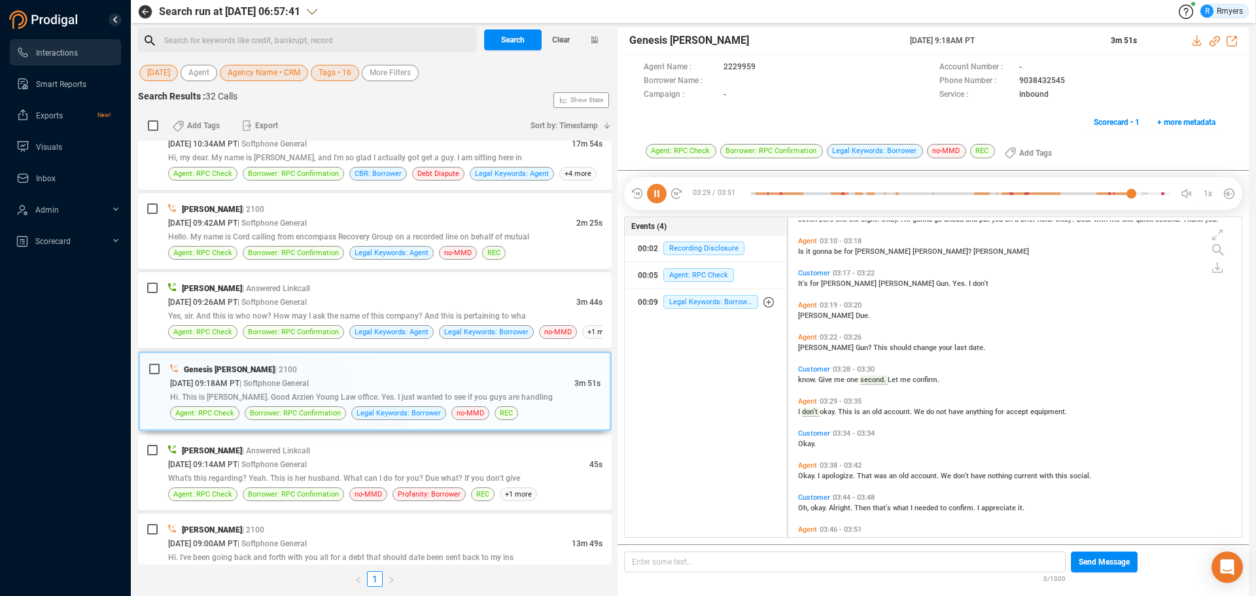
scroll to position [988, 0]
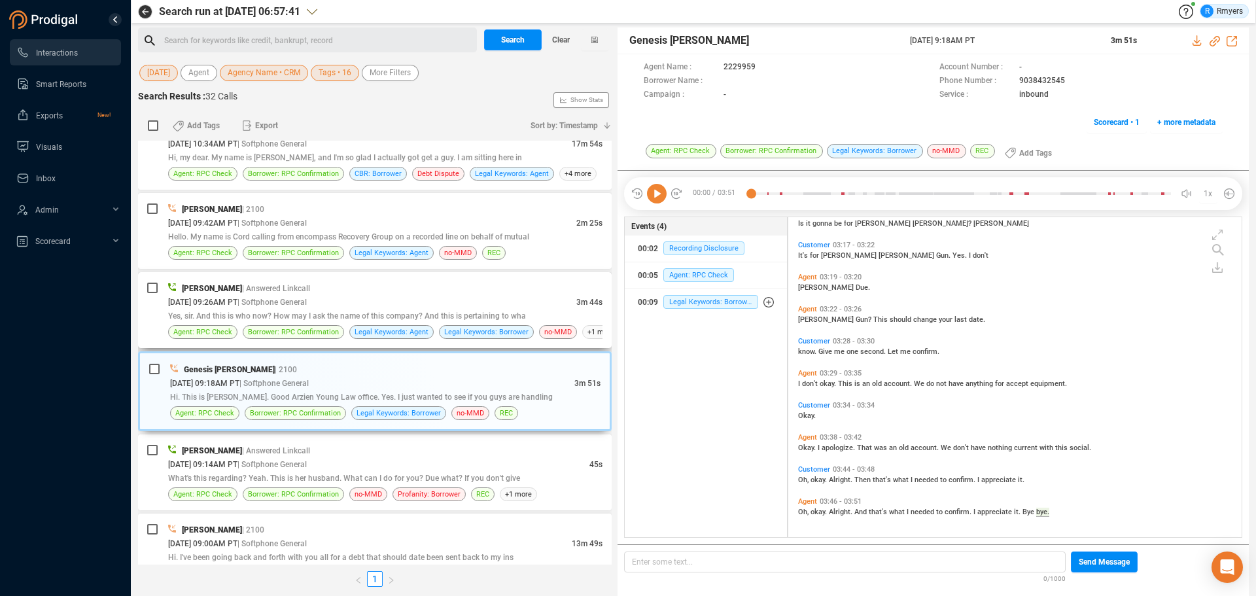
drag, startPoint x: 266, startPoint y: 285, endPoint x: 280, endPoint y: 292, distance: 15.5
click at [267, 285] on span "| Answered Linkcall" at bounding box center [276, 288] width 68 height 9
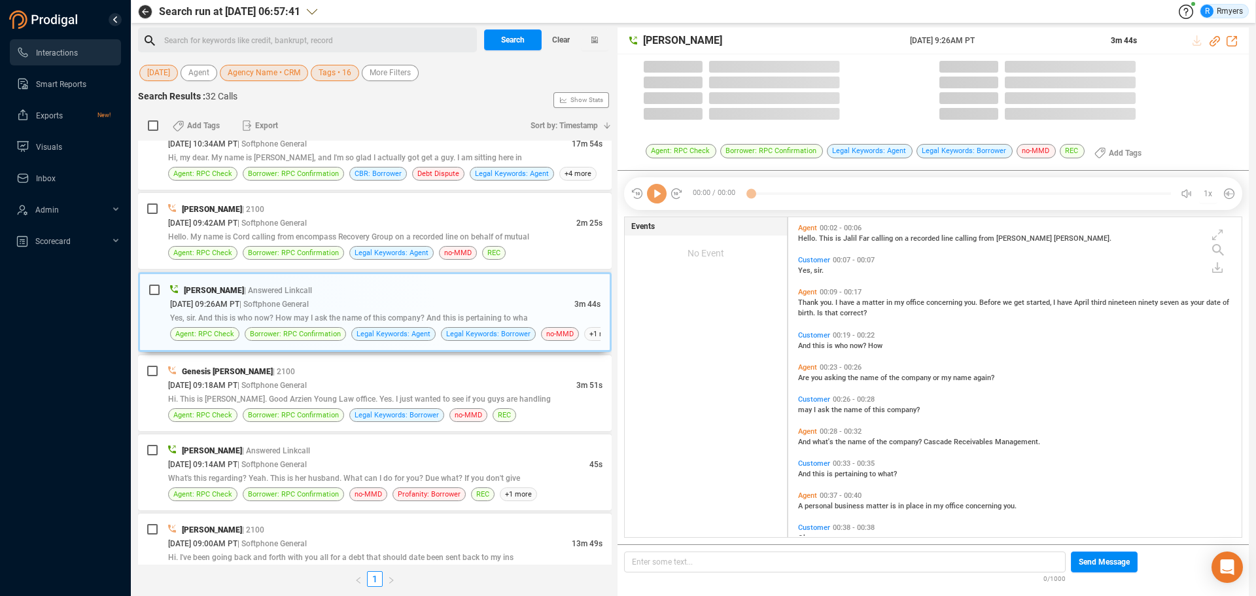
scroll to position [317, 447]
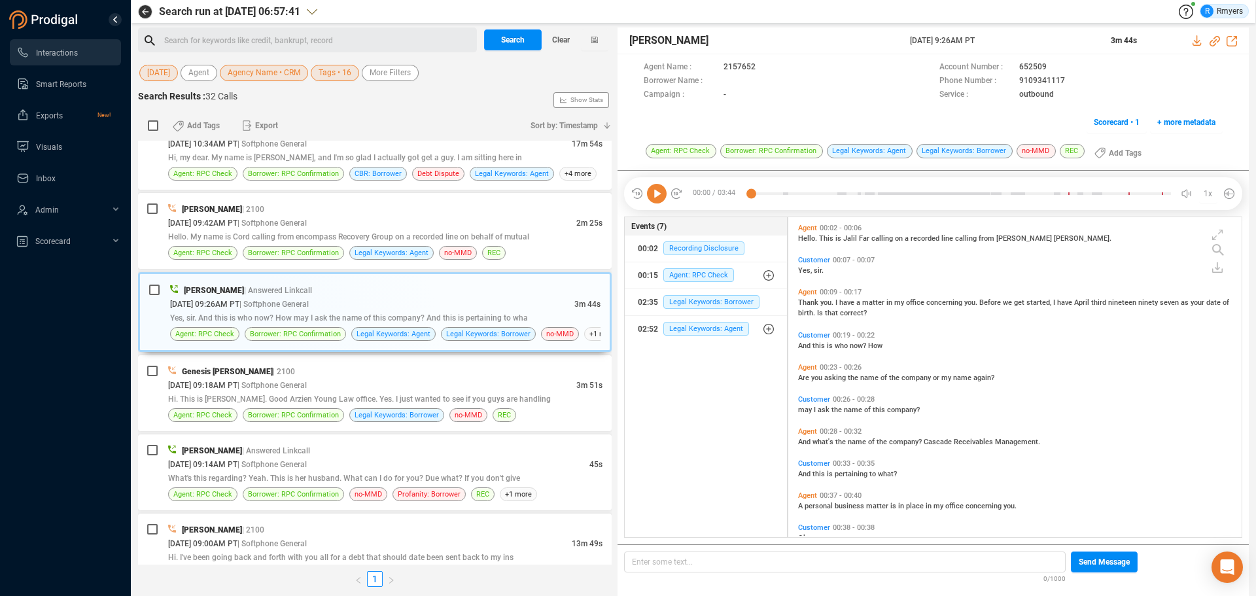
click at [656, 192] on icon at bounding box center [657, 194] width 20 height 20
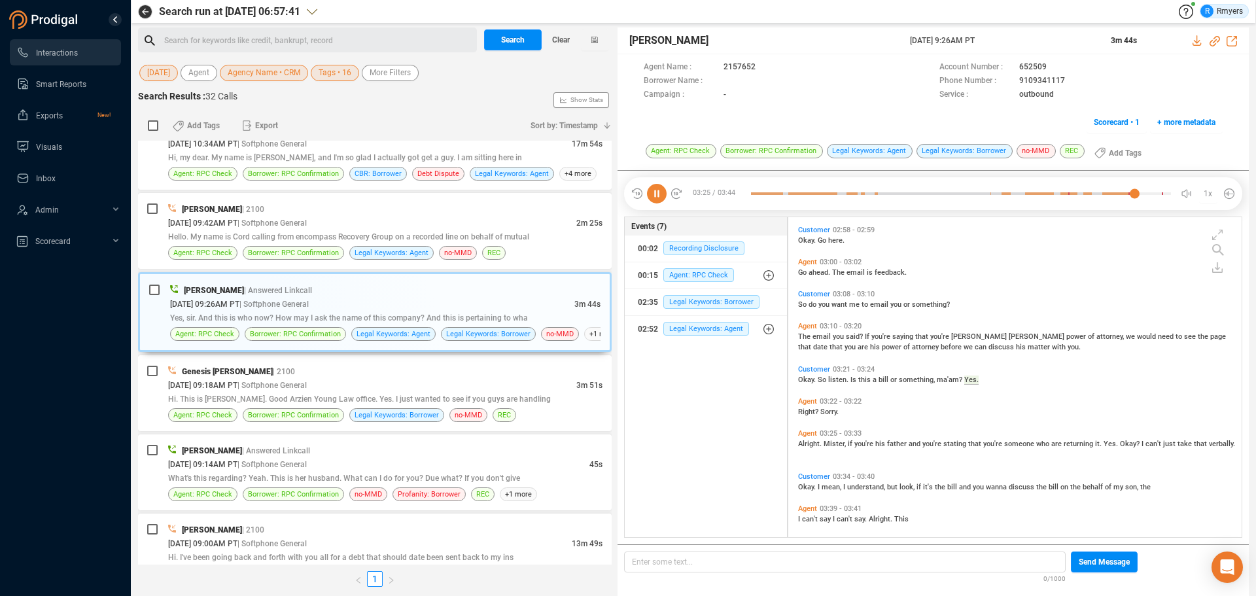
scroll to position [861, 0]
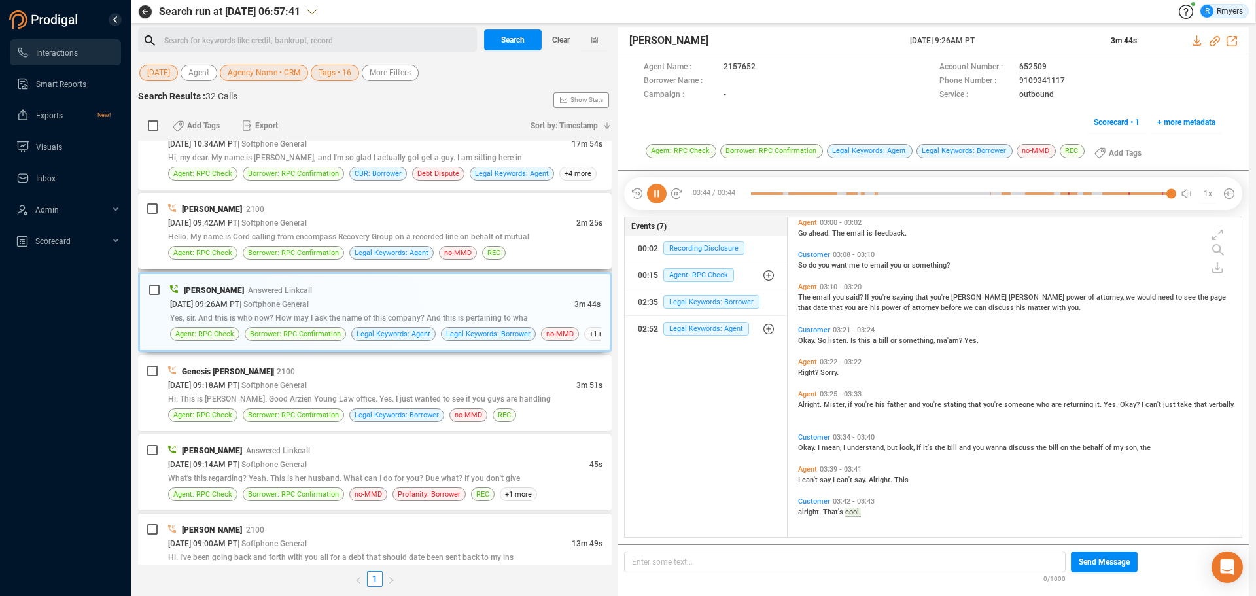
drag, startPoint x: 398, startPoint y: 207, endPoint x: 363, endPoint y: 277, distance: 79.0
click at [398, 207] on div "[PERSON_NAME] | 2100" at bounding box center [385, 209] width 434 height 14
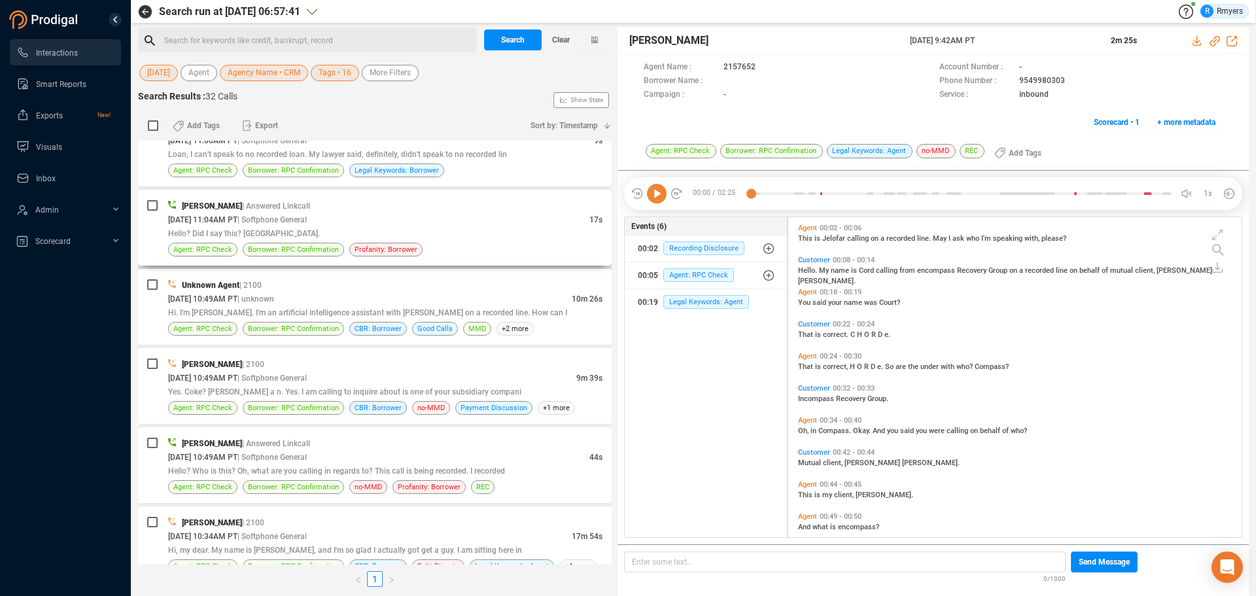
scroll to position [1521, 0]
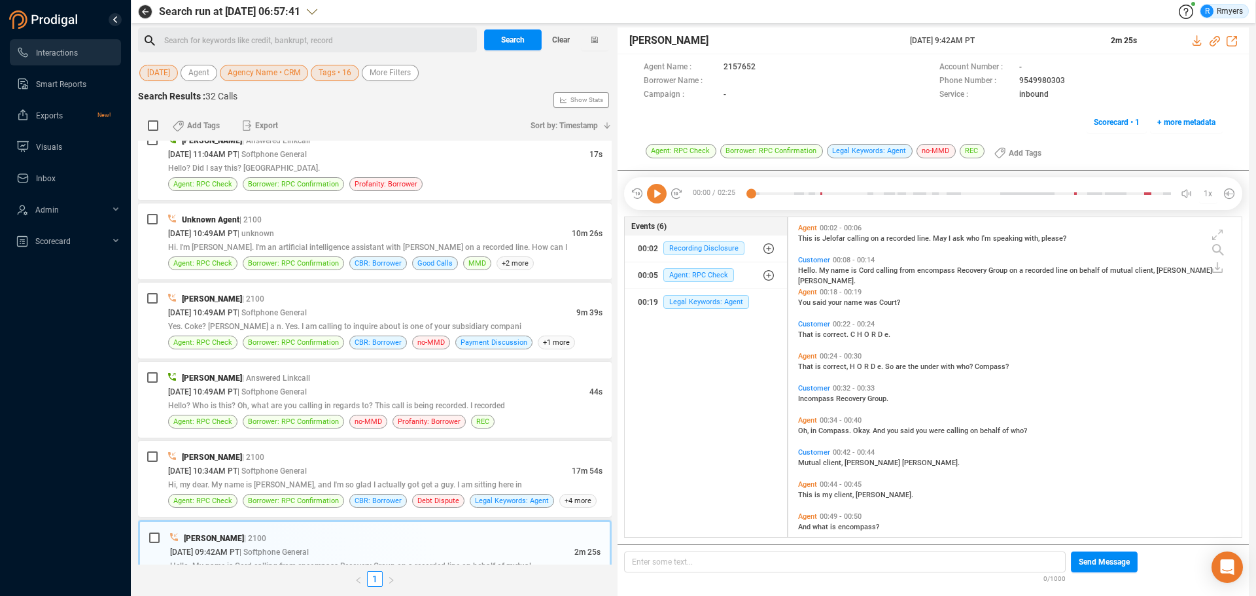
click at [654, 201] on icon at bounding box center [657, 194] width 20 height 20
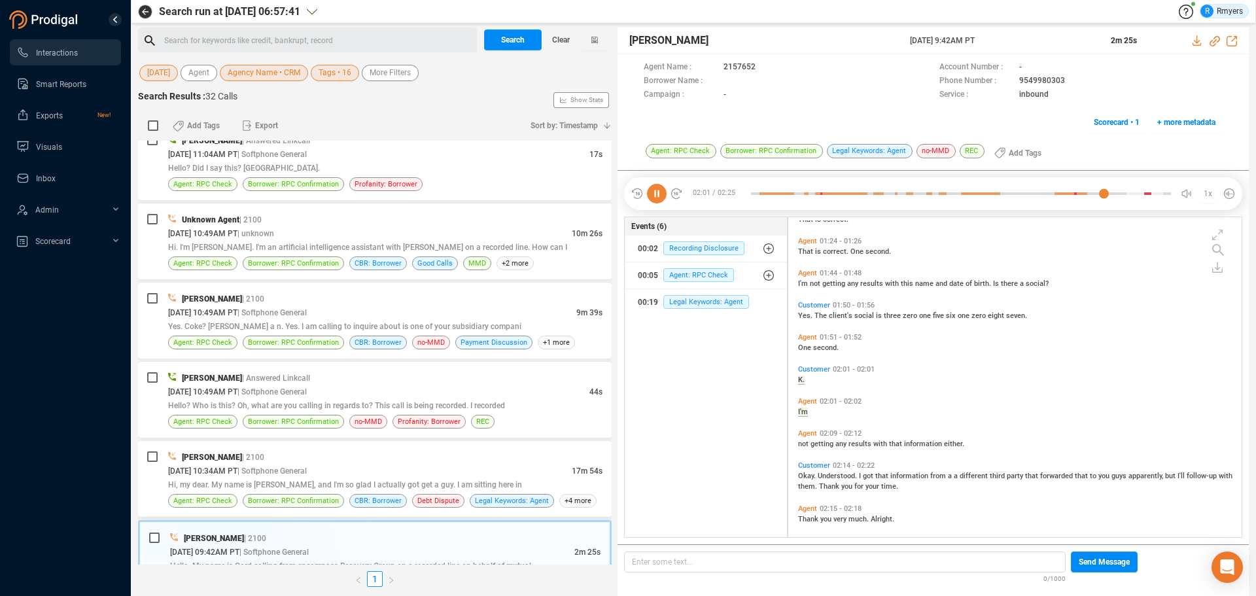
scroll to position [571, 0]
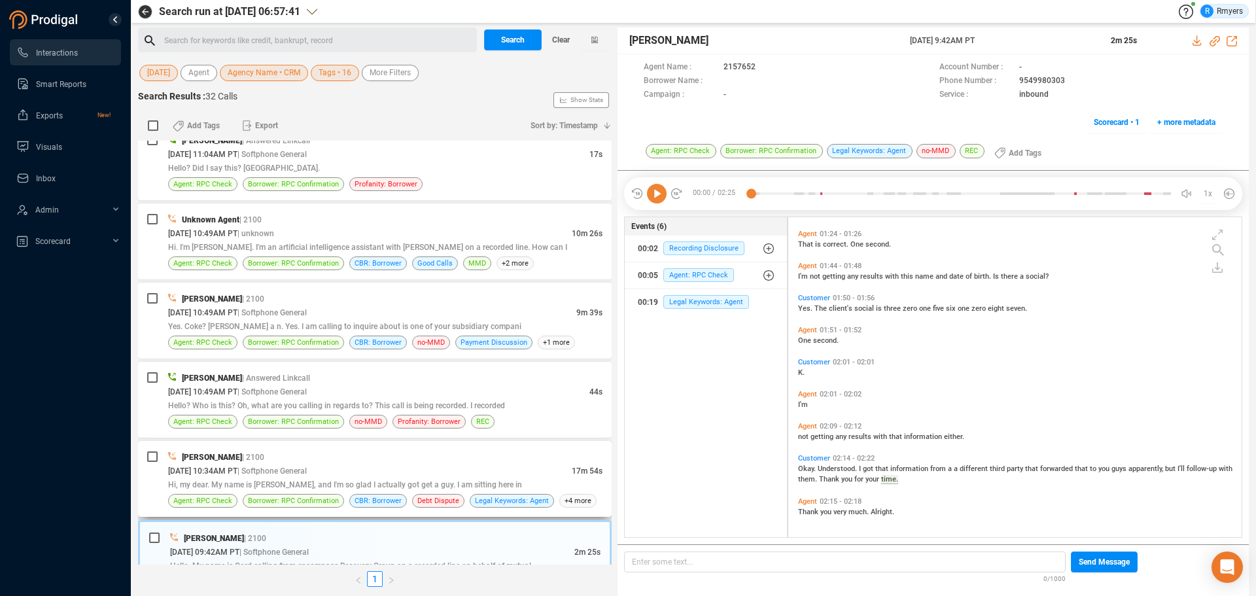
click at [203, 483] on span "Hi, my dear. My name is [PERSON_NAME], and I'm so glad I actually got get a guy…" at bounding box center [345, 484] width 354 height 9
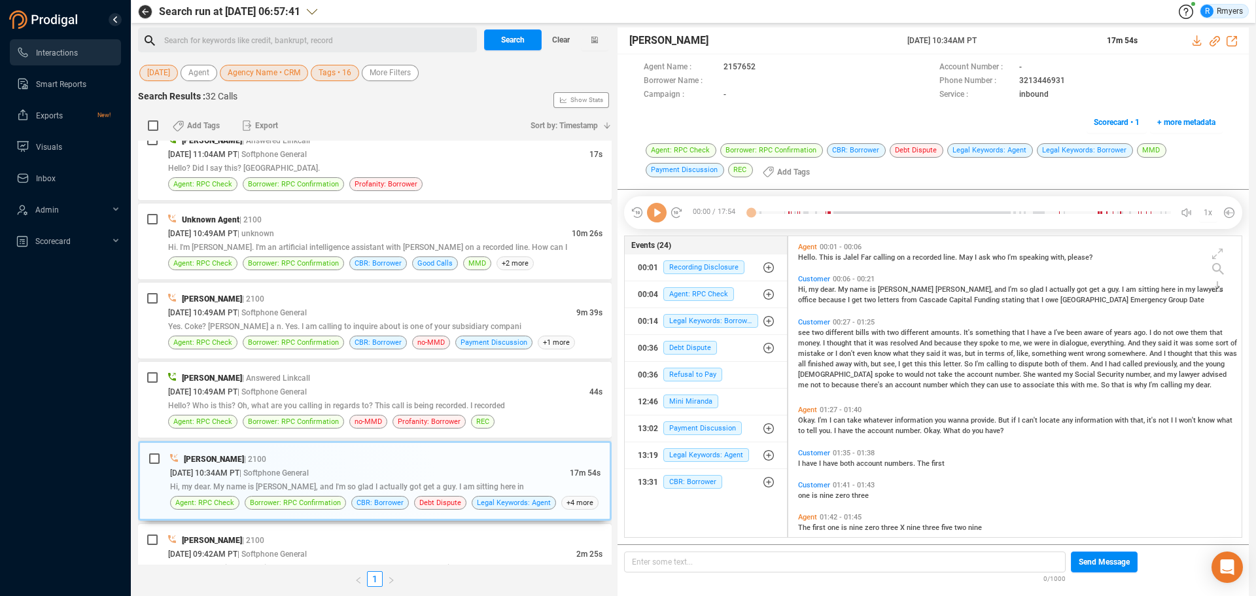
scroll to position [298, 447]
click at [660, 222] on icon at bounding box center [657, 213] width 20 height 20
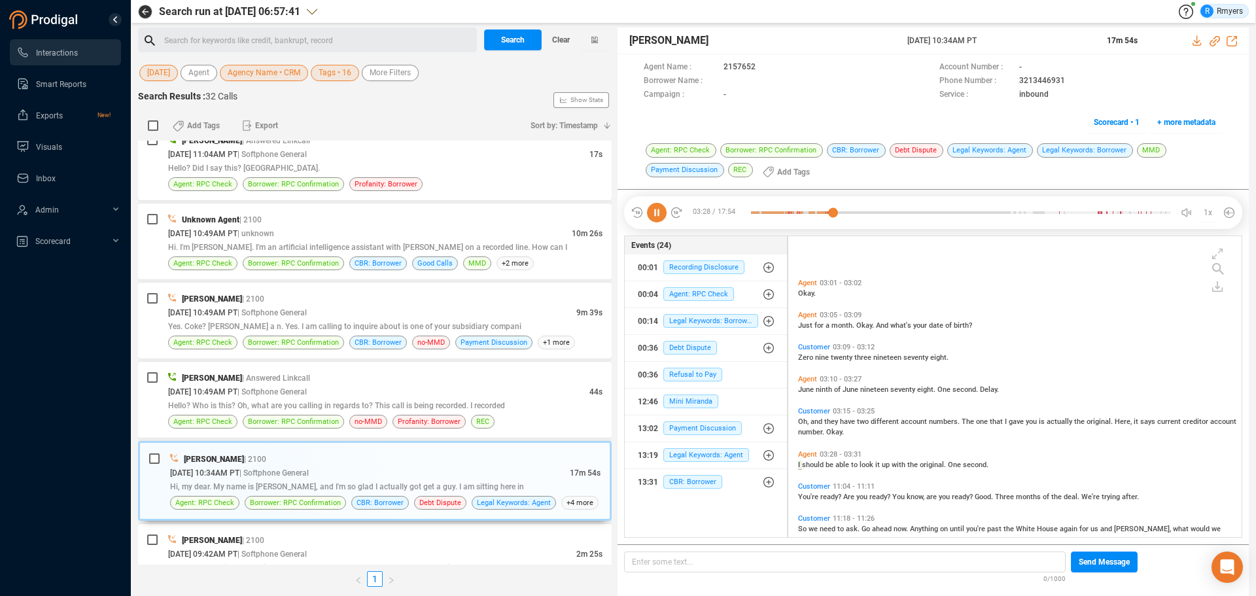
scroll to position [822, 0]
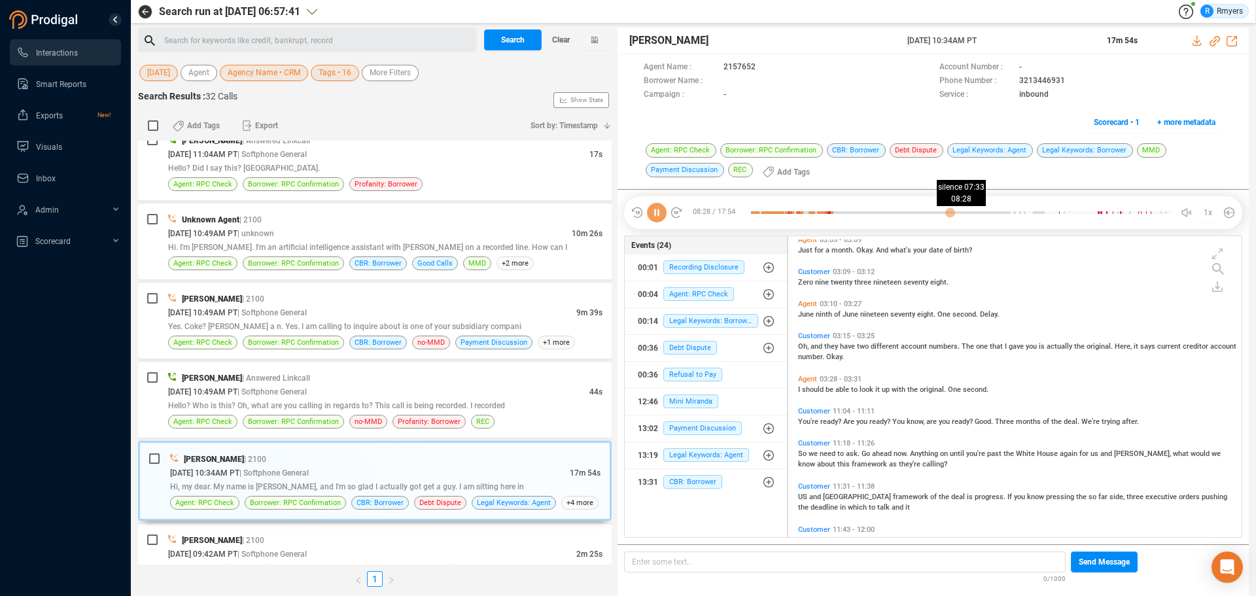
click at [949, 208] on div at bounding box center [961, 213] width 420 height 20
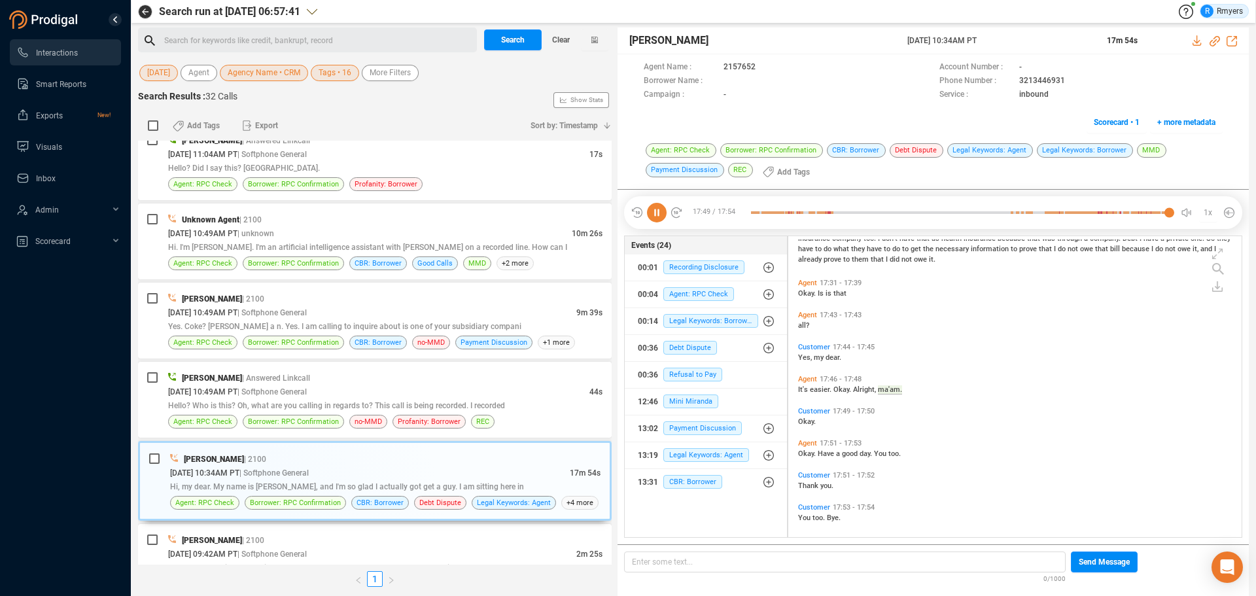
scroll to position [2327, 0]
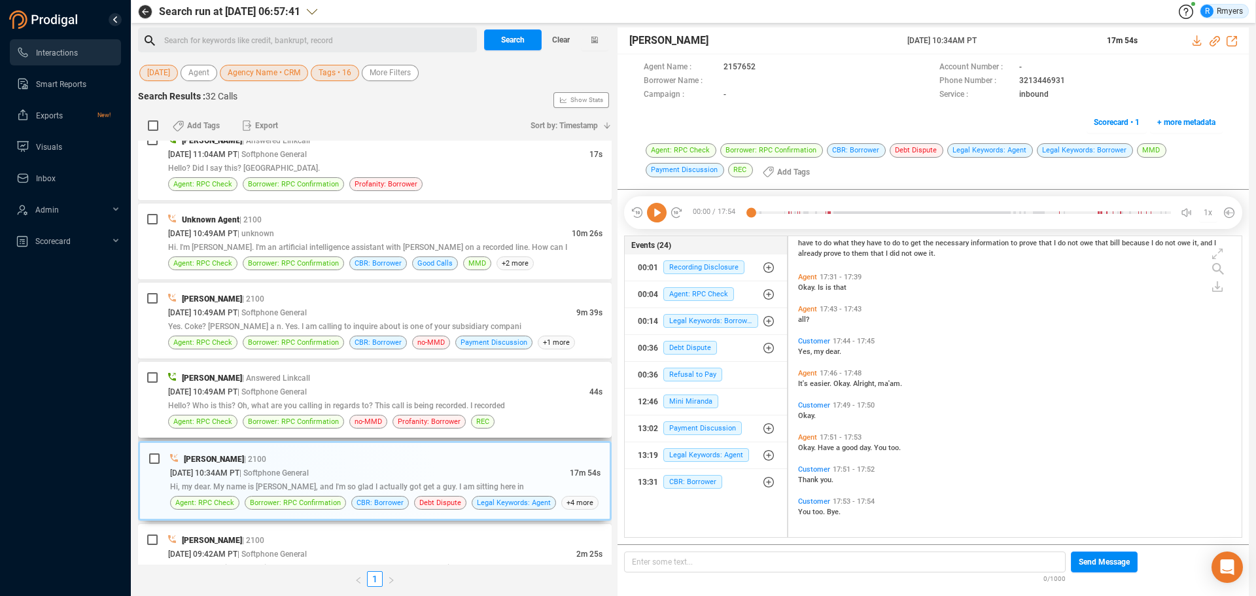
click at [351, 396] on div "[DATE] 10:49AM PT | Softphone General" at bounding box center [378, 392] width 421 height 14
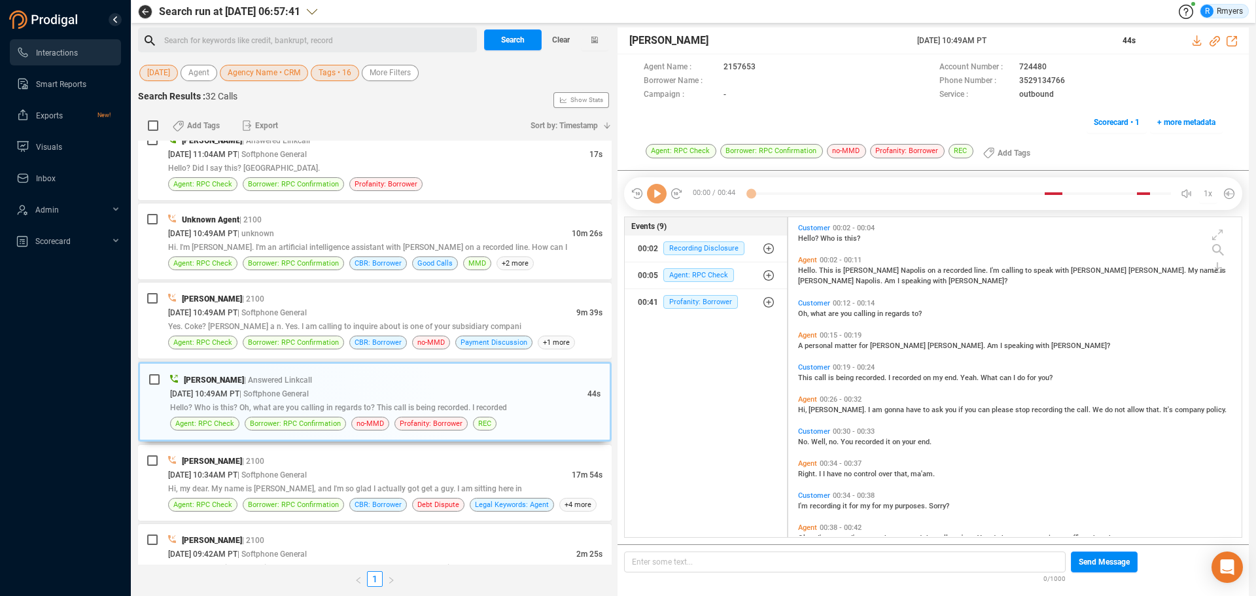
scroll to position [317, 447]
click at [656, 202] on icon at bounding box center [657, 194] width 20 height 20
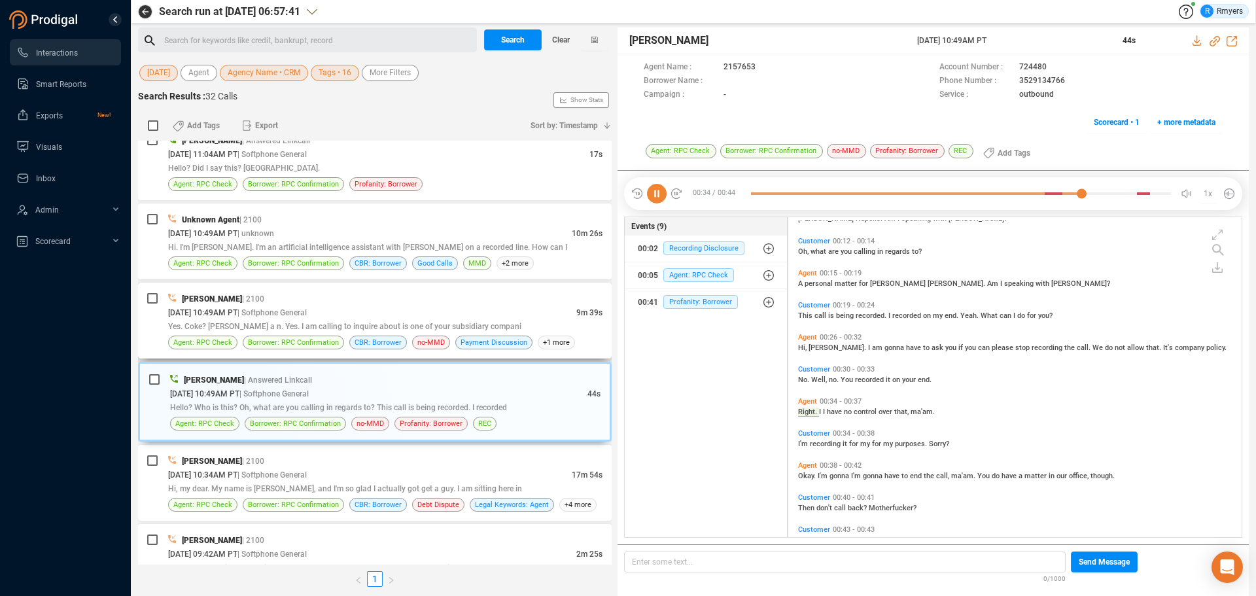
scroll to position [90, 0]
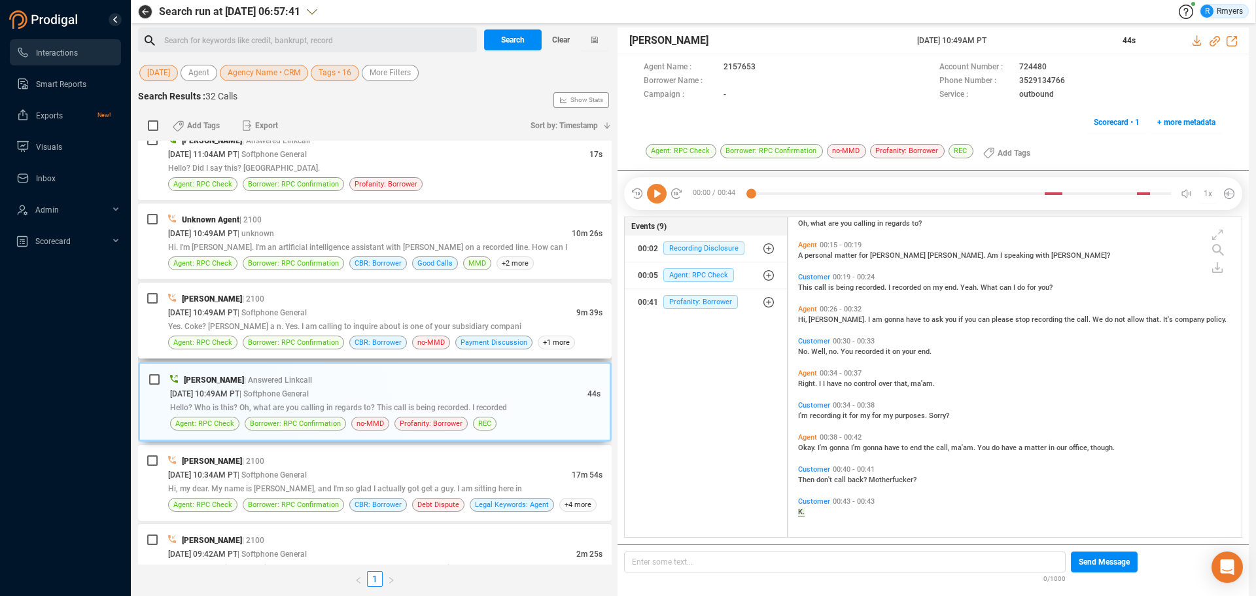
drag, startPoint x: 238, startPoint y: 323, endPoint x: 243, endPoint y: 317, distance: 7.9
click at [241, 321] on div "Yes. Coke? [PERSON_NAME] a n. Yes. I am calling to inquire about is one of your…" at bounding box center [385, 326] width 434 height 14
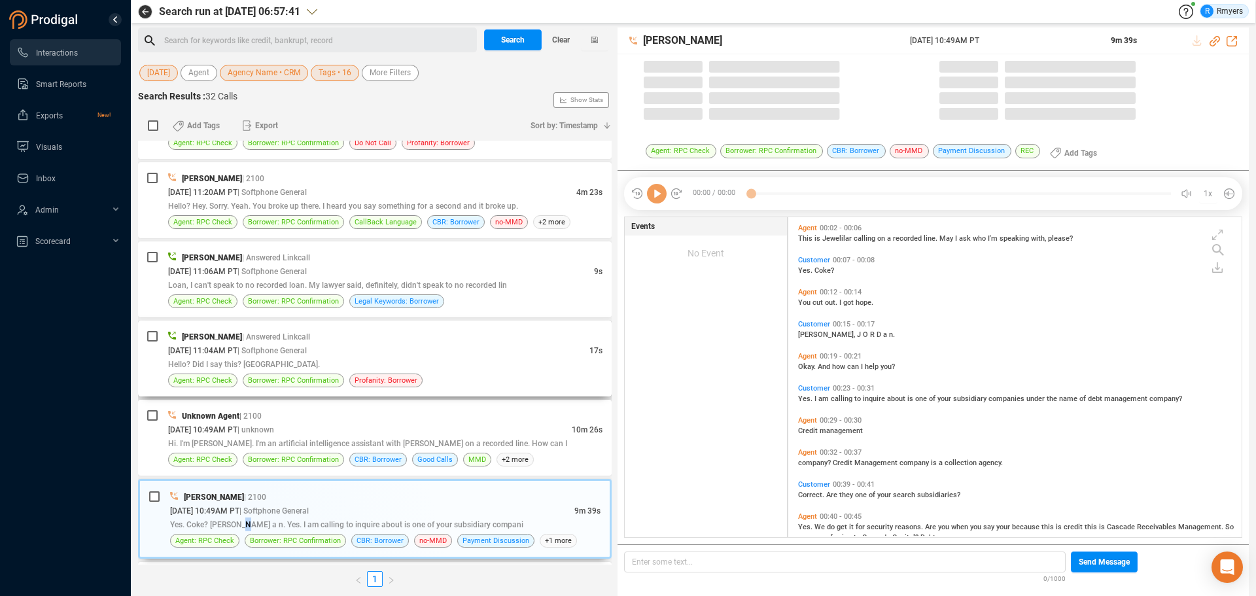
scroll to position [317, 447]
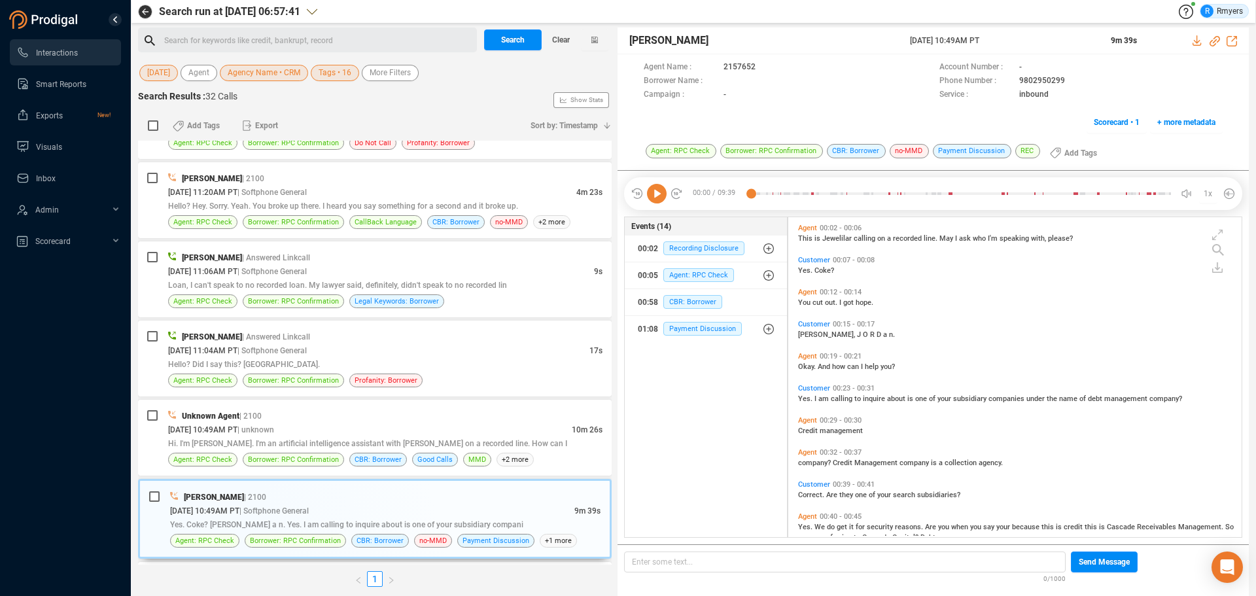
click at [660, 195] on icon at bounding box center [657, 194] width 20 height 20
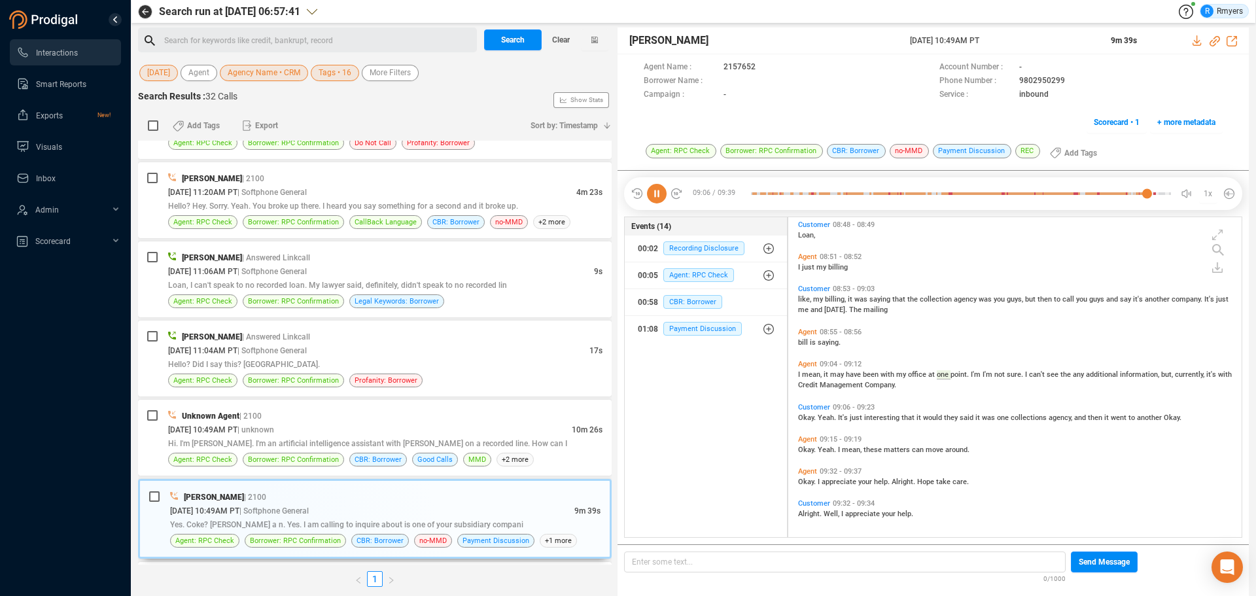
scroll to position [2477, 0]
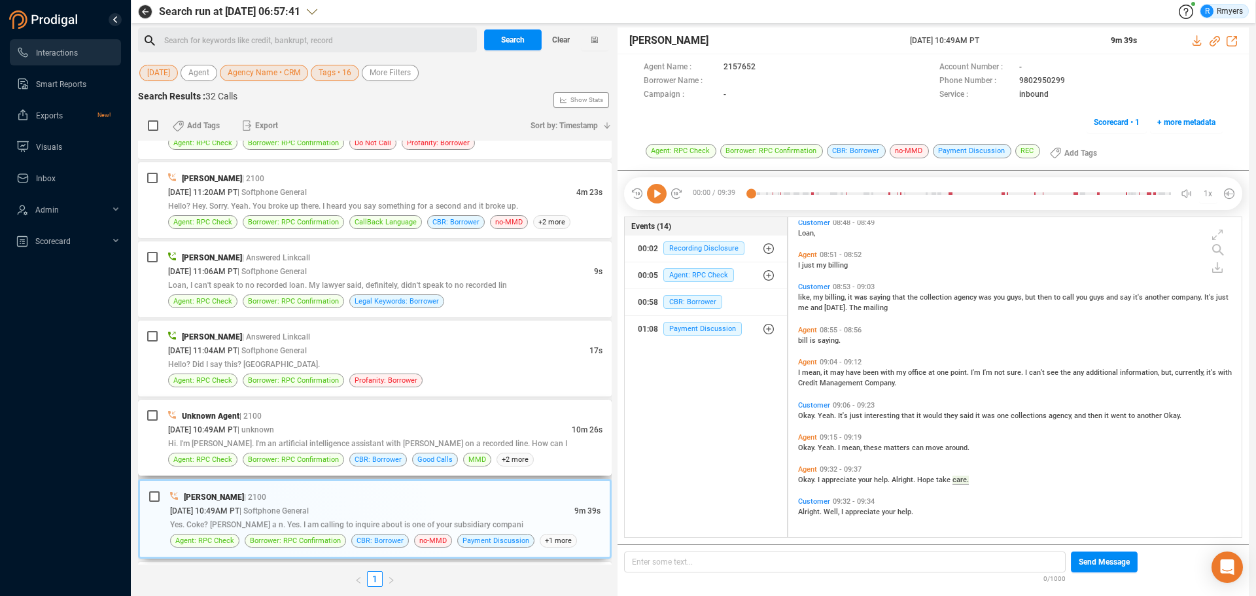
click at [409, 432] on div "[DATE] 10:49AM PT | unknown" at bounding box center [370, 430] width 404 height 14
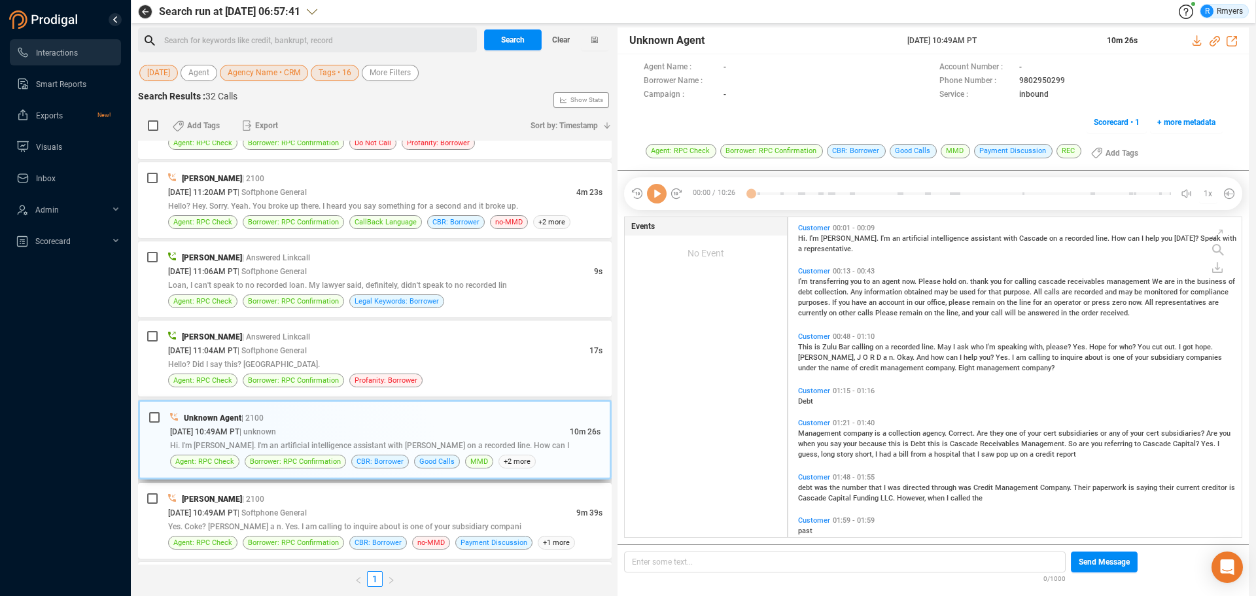
scroll to position [317, 447]
